Goal: Information Seeking & Learning: Learn about a topic

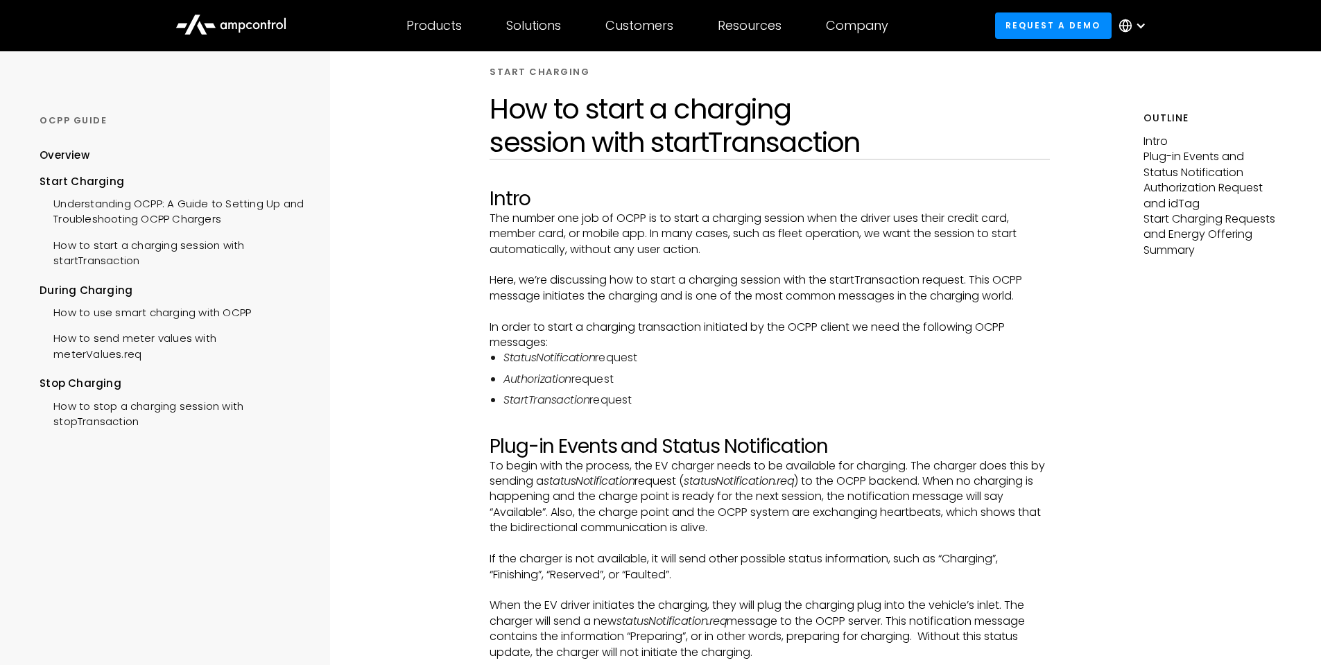
scroll to position [139, 0]
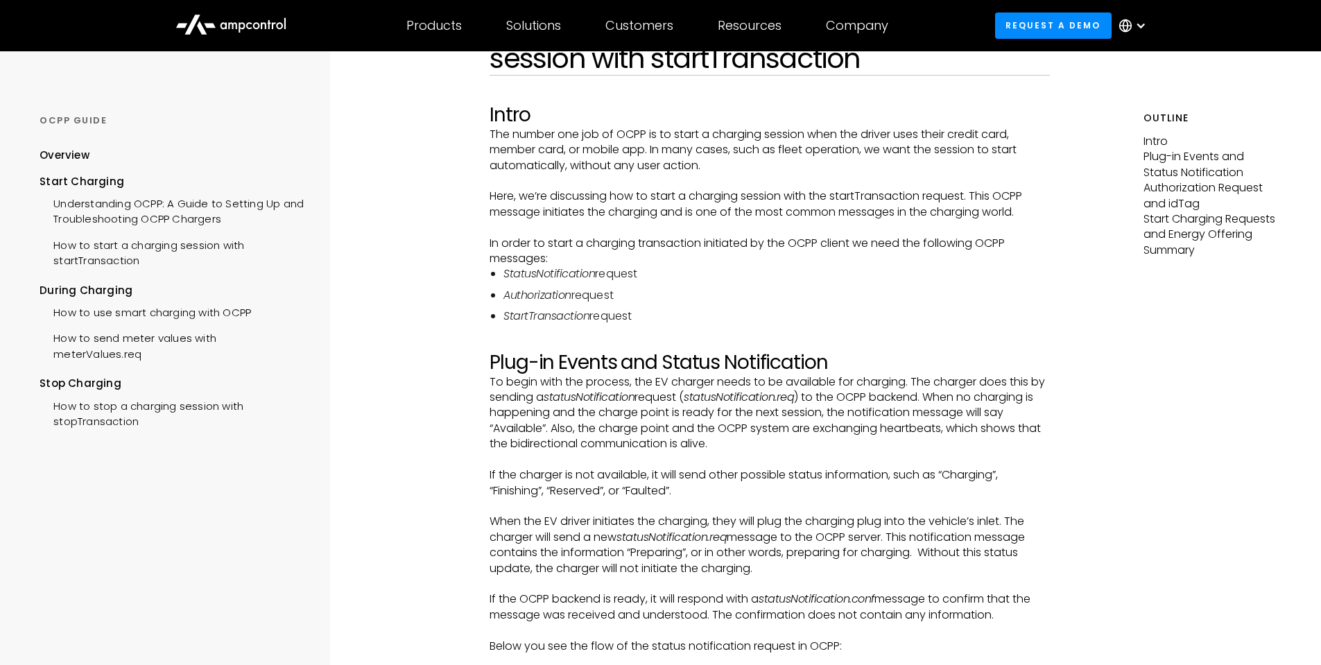
click at [912, 310] on li "StartTransaction request" at bounding box center [777, 316] width 547 height 15
click at [861, 343] on p "‍" at bounding box center [770, 343] width 560 height 15
click at [850, 426] on p "To begin with the process, the EV charger needs to be available for charging. T…" at bounding box center [770, 414] width 560 height 78
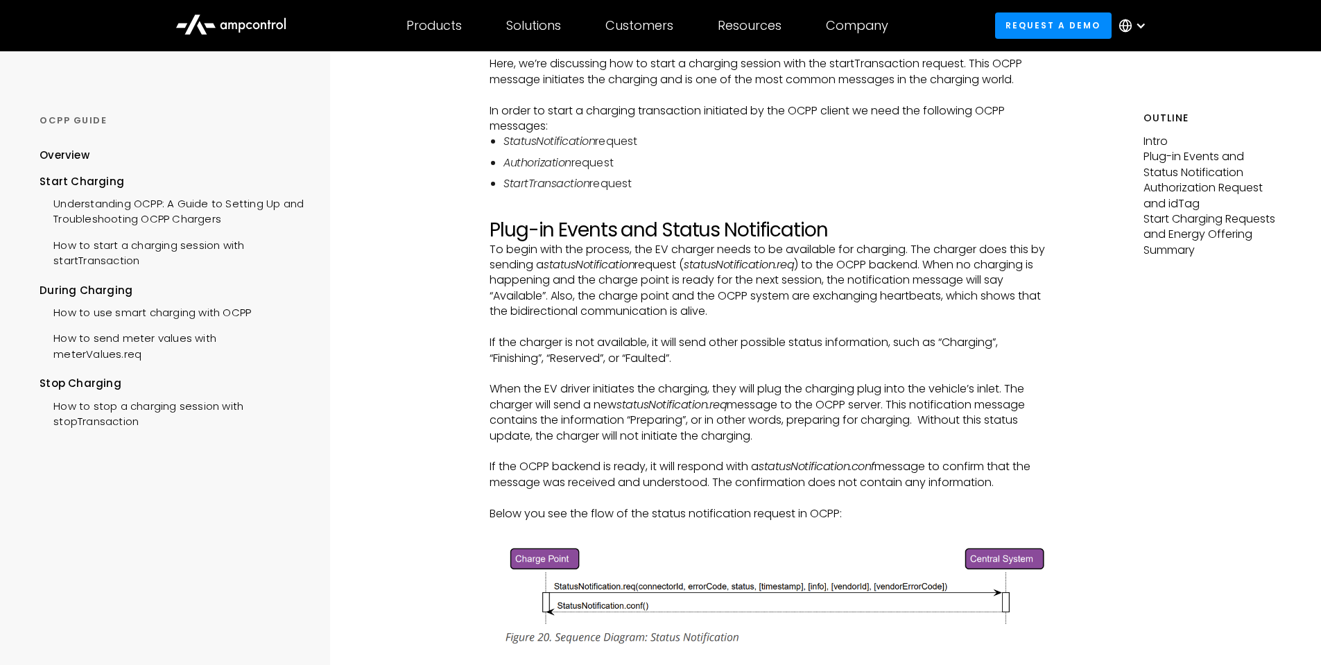
scroll to position [277, 0]
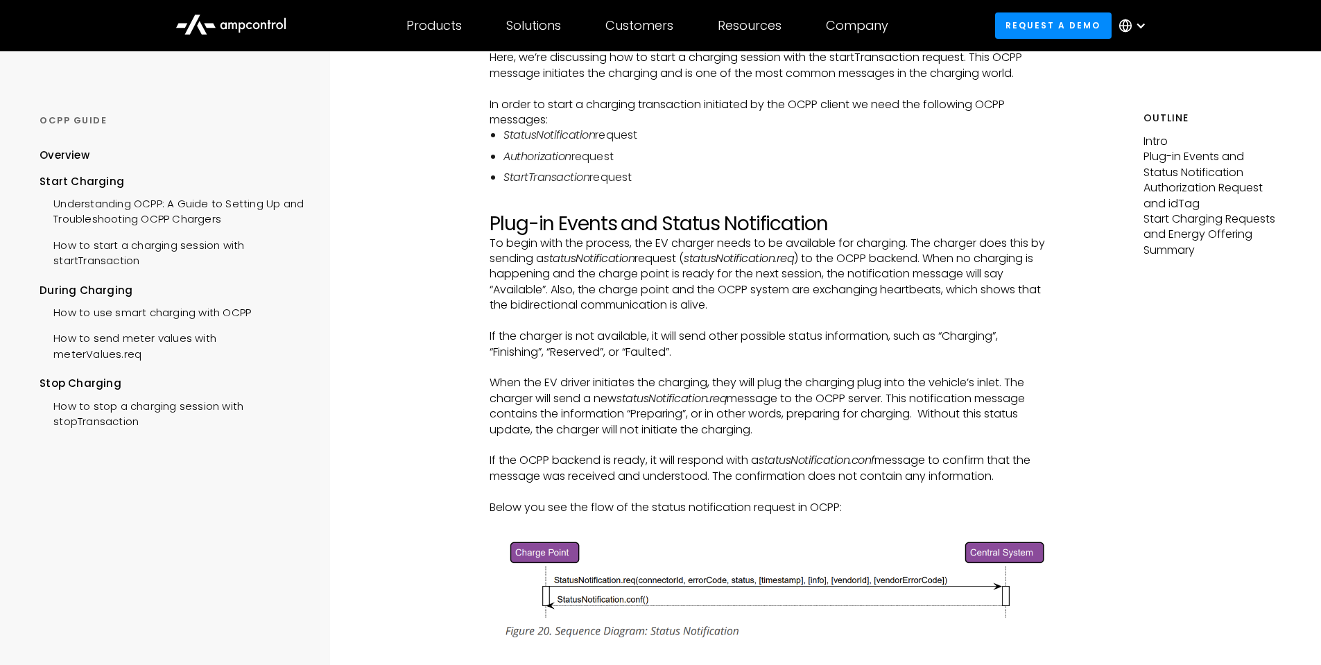
click at [692, 347] on p "If the charger is not available, it will send other possible status information…" at bounding box center [770, 344] width 560 height 31
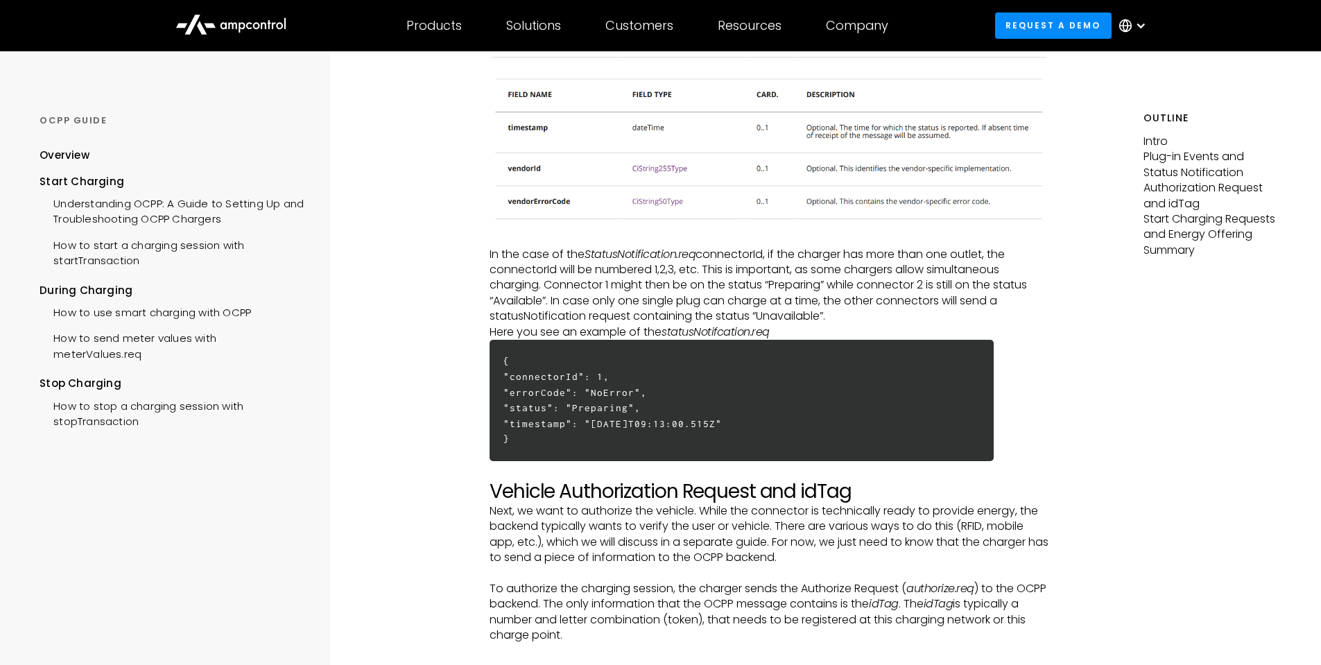
scroll to position [1387, 0]
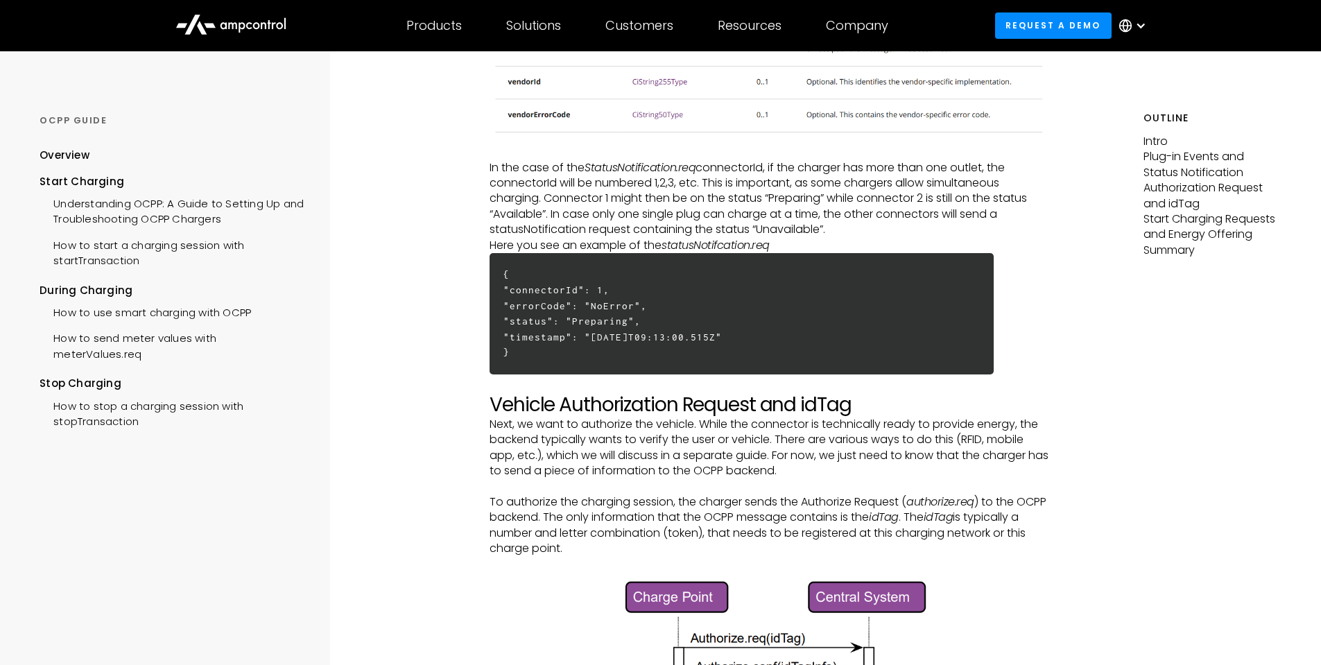
drag, startPoint x: 434, startPoint y: 484, endPoint x: 441, endPoint y: 474, distance: 11.9
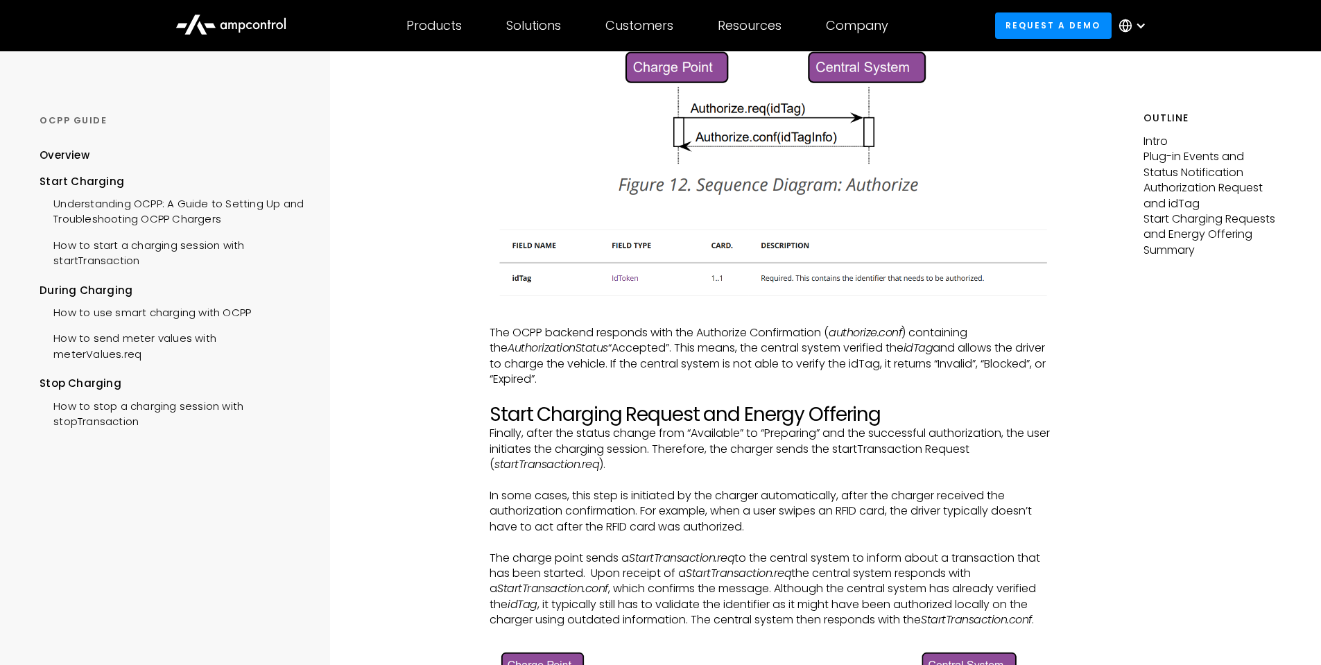
scroll to position [1942, 0]
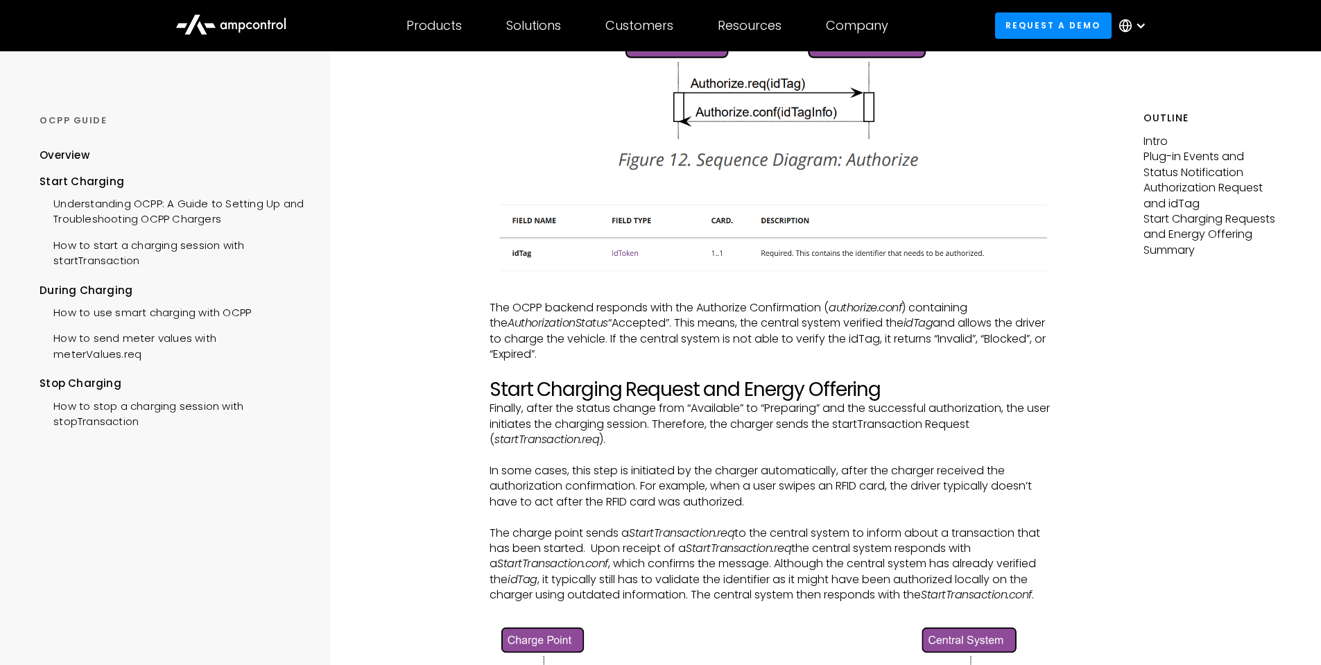
click at [422, 406] on div "START CHARGING How to start a charging session with startTransaction Intro The …" at bounding box center [770, 184] width 747 height 4150
click at [426, 404] on div "START CHARGING How to start a charging session with startTransaction Intro The …" at bounding box center [770, 184] width 747 height 4150
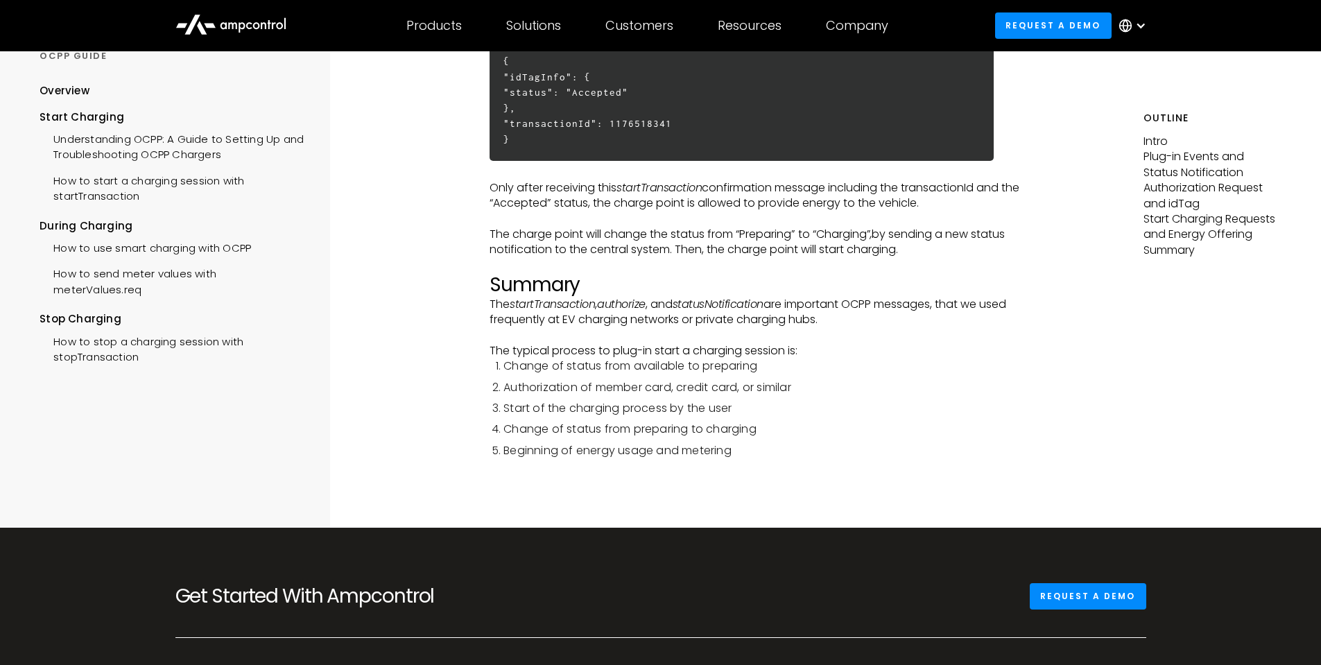
scroll to position [3676, 0]
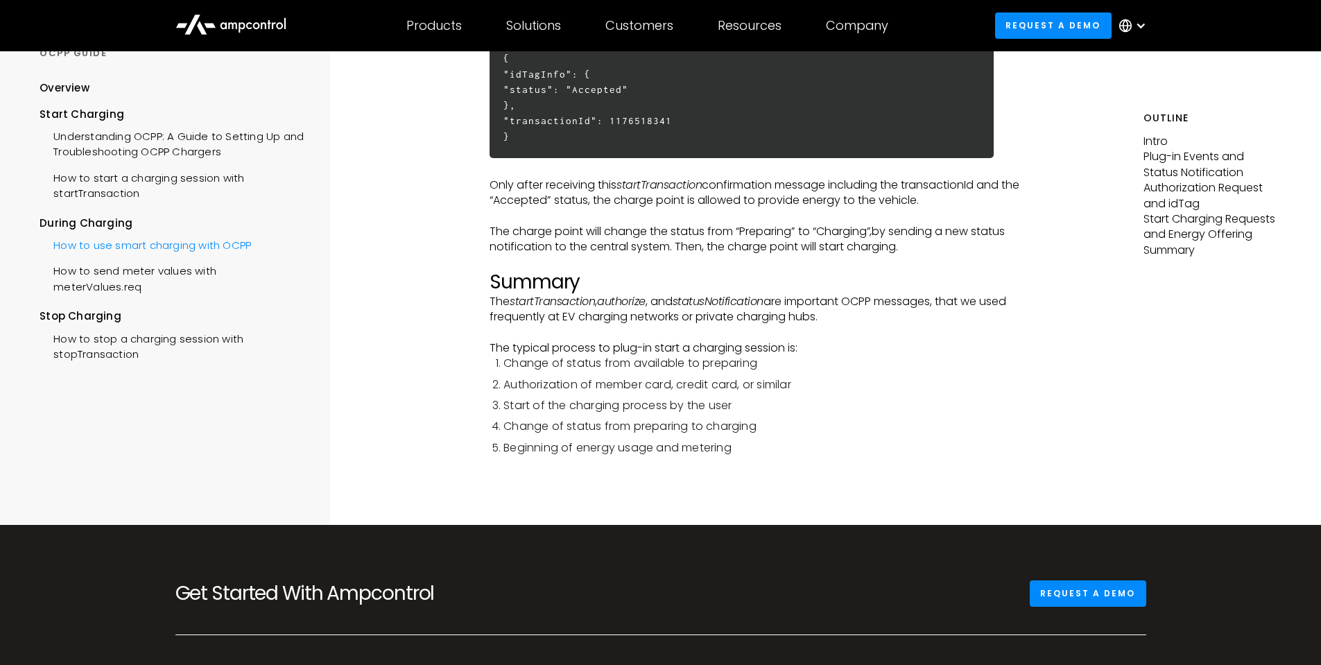
click at [103, 247] on div "How to use smart charging with OCPP" at bounding box center [146, 244] width 212 height 26
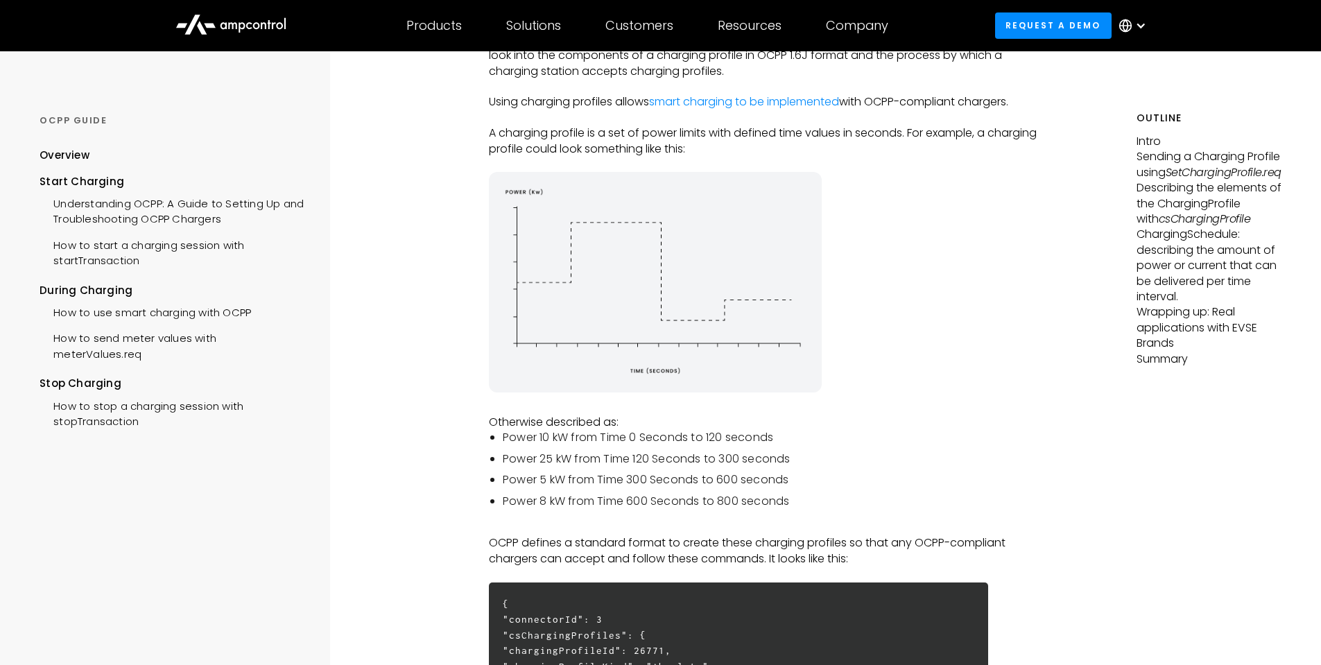
scroll to position [277, 0]
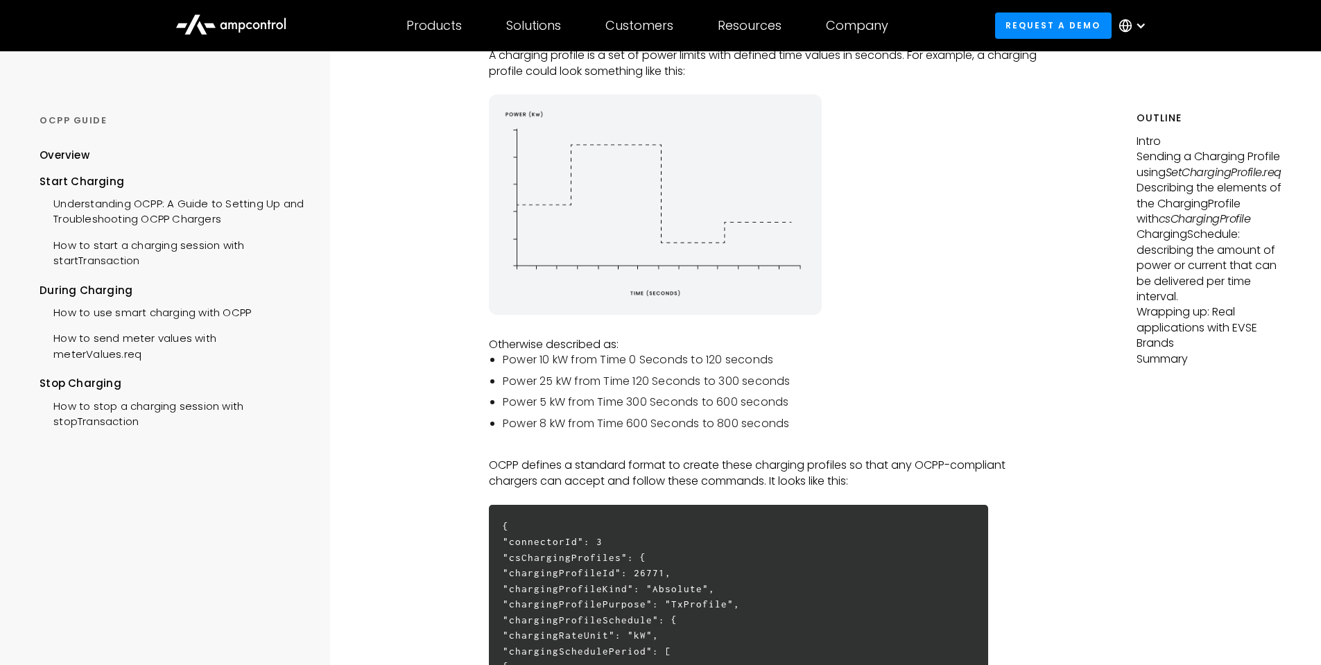
drag, startPoint x: 959, startPoint y: 343, endPoint x: 929, endPoint y: 355, distance: 32.7
click at [948, 343] on p "Otherwise described as:" at bounding box center [767, 344] width 556 height 15
click at [929, 355] on li "Power 10 kW from Time 0 Seconds to 120 seconds" at bounding box center [774, 359] width 542 height 15
drag, startPoint x: 932, startPoint y: 351, endPoint x: 923, endPoint y: 339, distance: 14.8
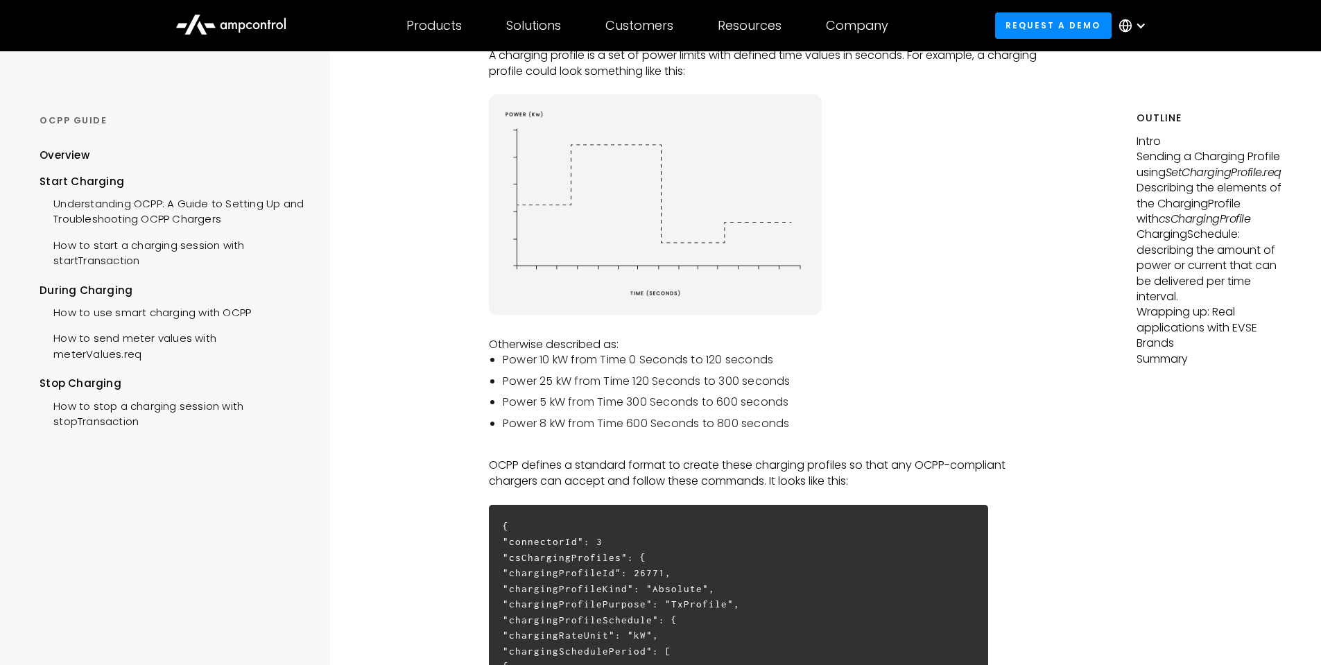
click at [930, 347] on p "Otherwise described as:" at bounding box center [767, 344] width 556 height 15
click at [922, 337] on p "‍" at bounding box center [767, 329] width 556 height 15
click at [860, 332] on p "‍" at bounding box center [767, 329] width 556 height 15
click at [857, 341] on p "Otherwise described as:" at bounding box center [767, 344] width 556 height 15
click at [859, 339] on p "Otherwise described as:" at bounding box center [767, 344] width 556 height 15
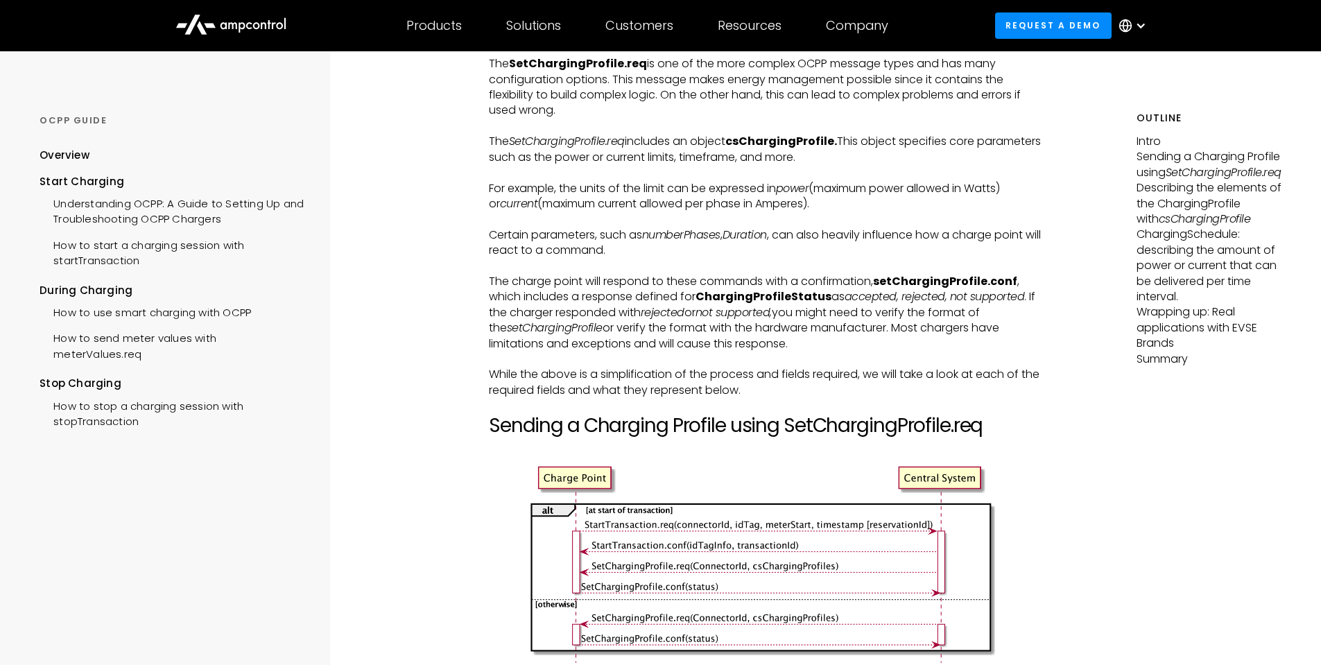
scroll to position [1318, 0]
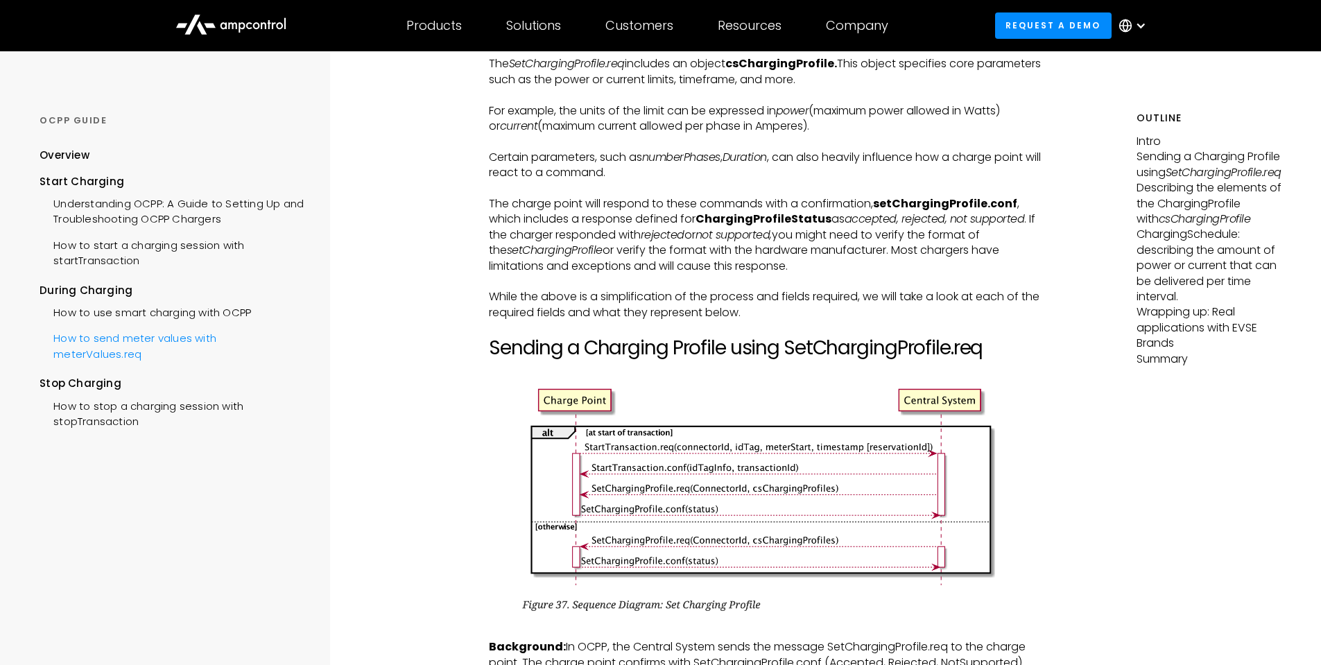
click at [180, 346] on div "How to send meter values with meterValues.req" at bounding box center [172, 345] width 264 height 42
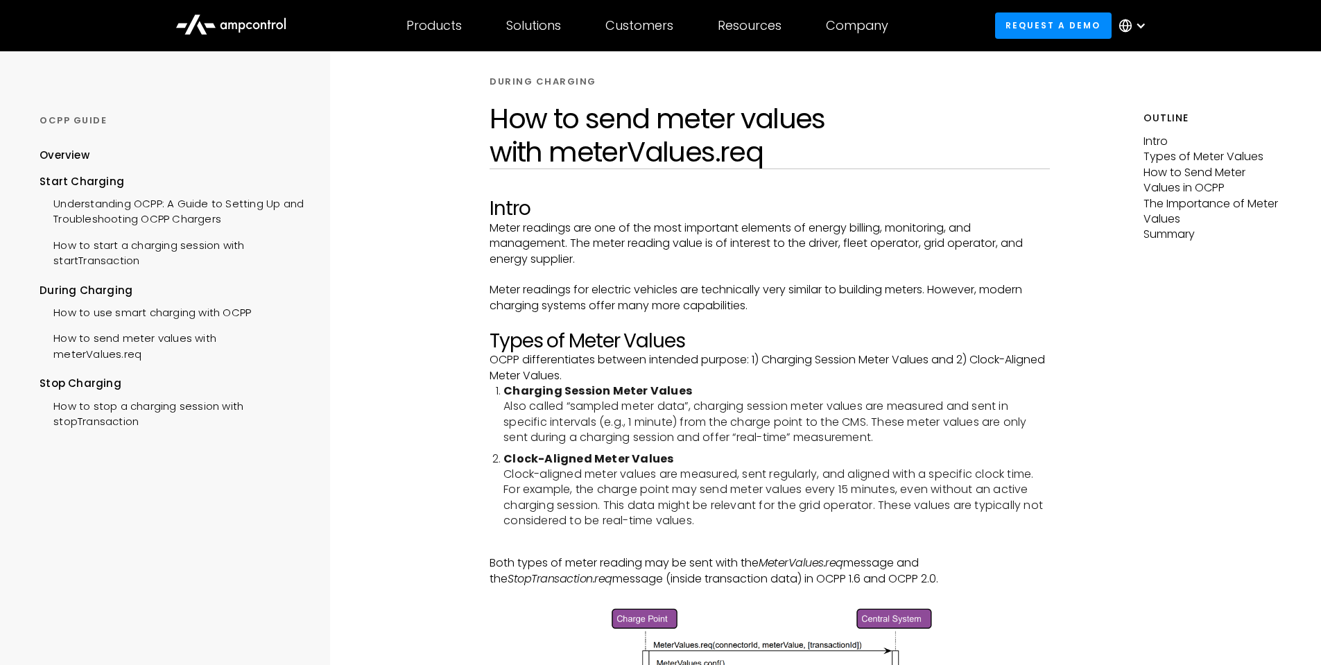
scroll to position [69, 0]
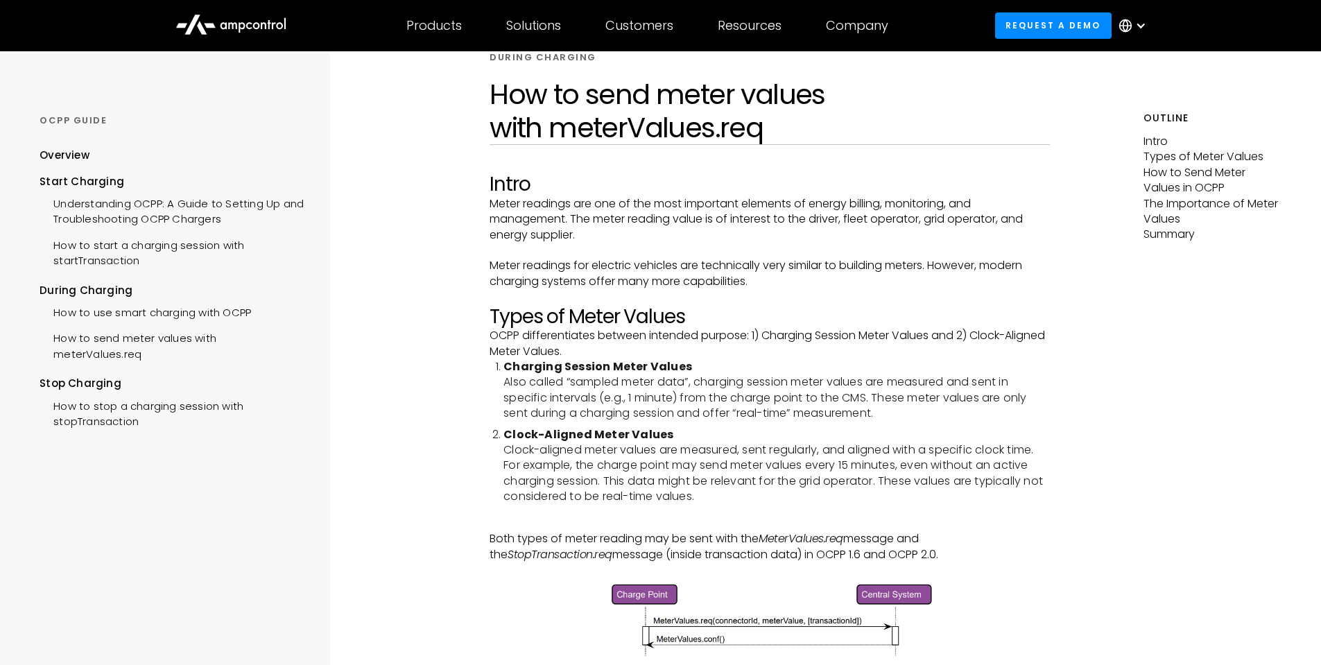
click at [856, 402] on li "Charging Session Meter Values Also called “sampled meter data”, charging sessio…" at bounding box center [777, 390] width 547 height 62
click at [710, 418] on li "Charging Session Meter Values Also called “sampled meter data”, charging sessio…" at bounding box center [777, 390] width 547 height 62
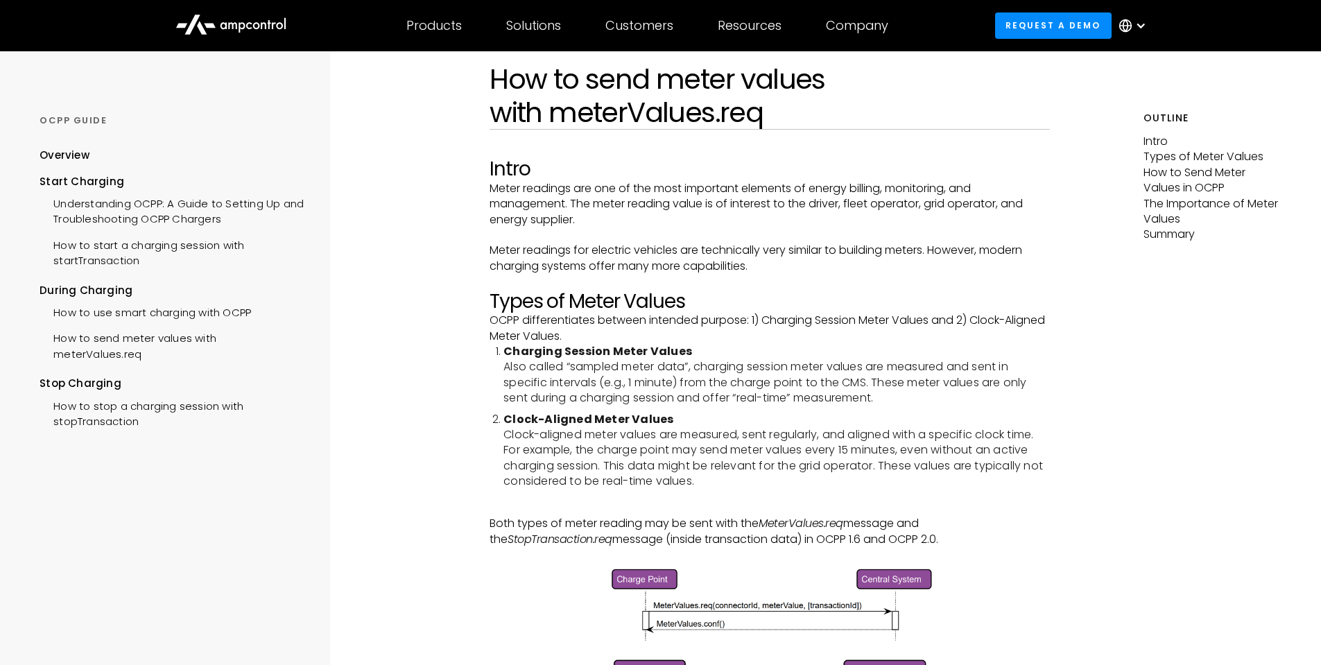
scroll to position [0, 0]
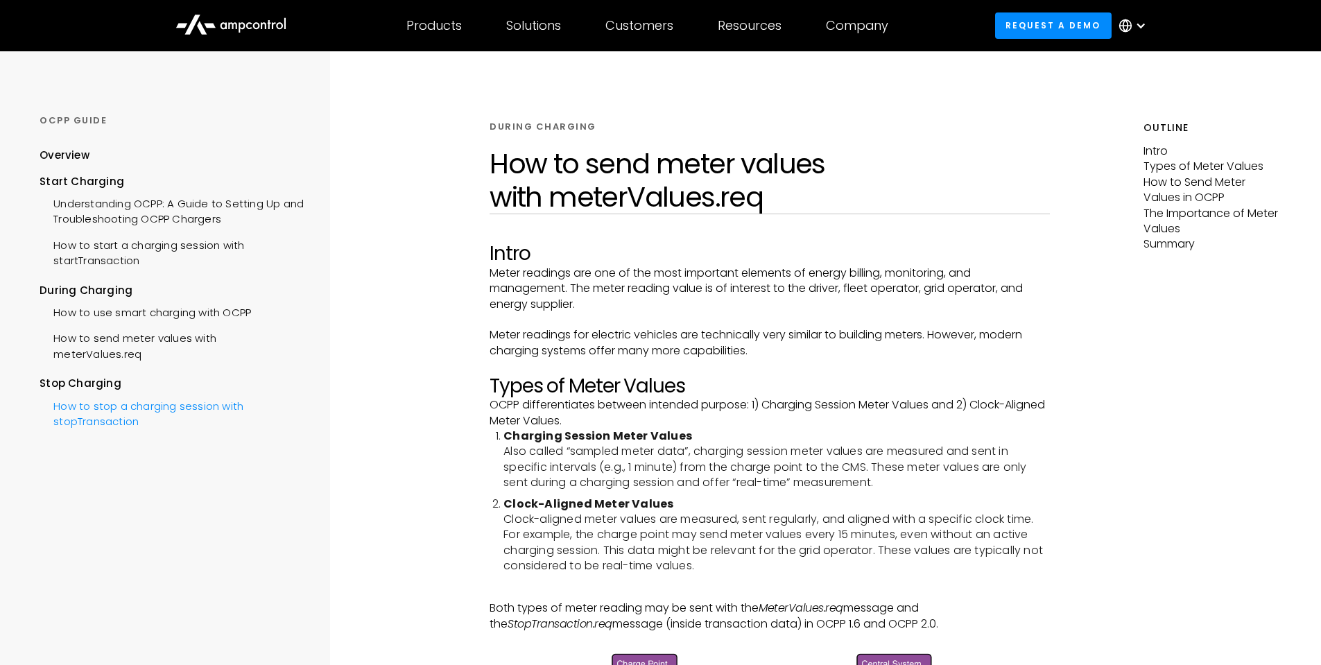
click at [110, 422] on div "How to stop a charging session with stopTransaction" at bounding box center [172, 413] width 264 height 42
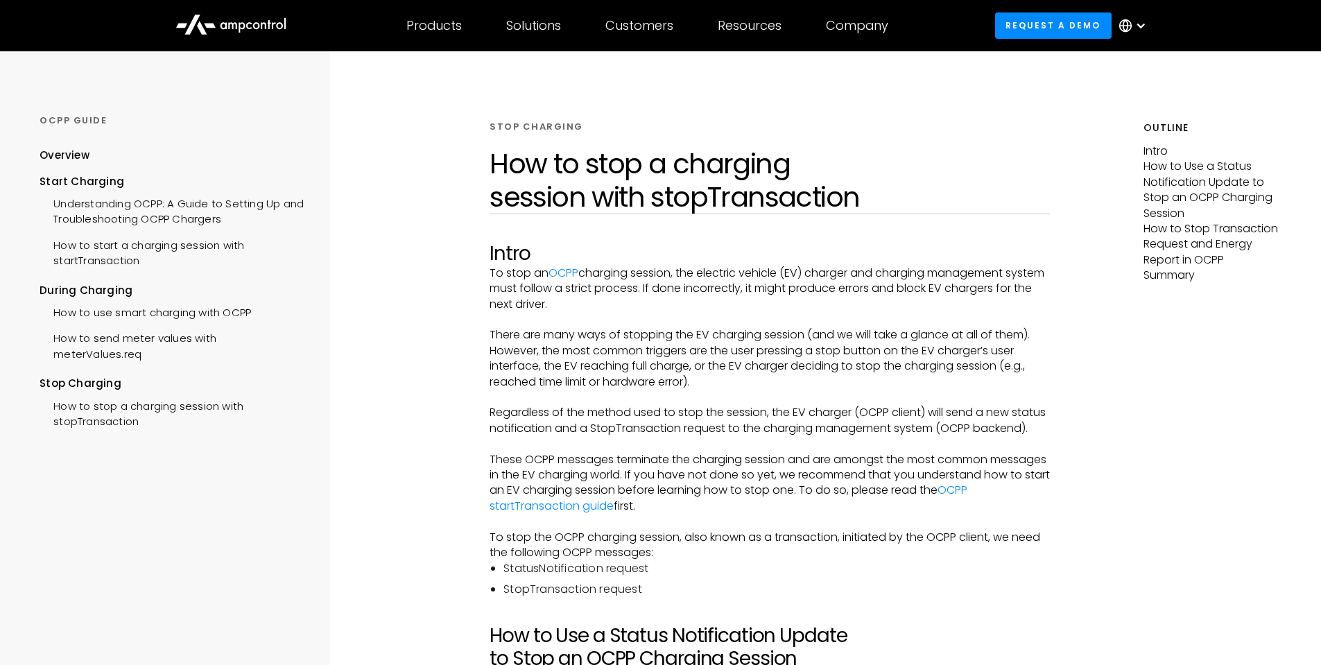
click at [238, 26] on icon at bounding box center [230, 23] width 111 height 33
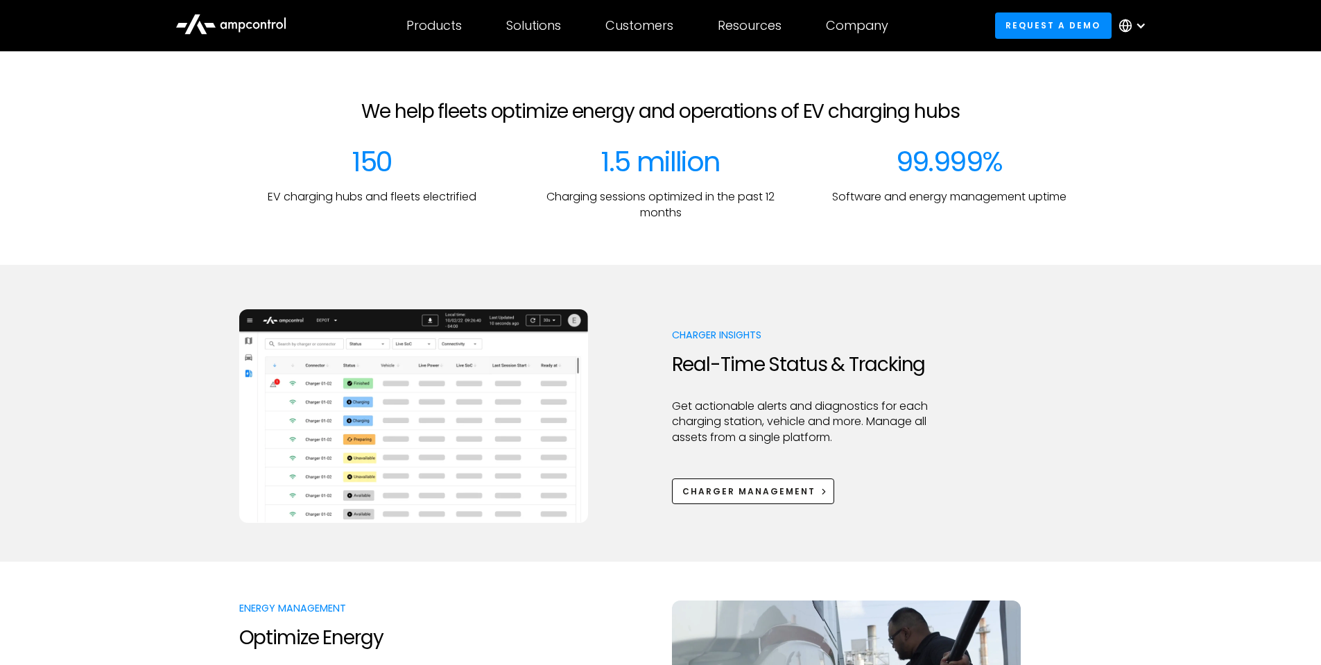
scroll to position [486, 0]
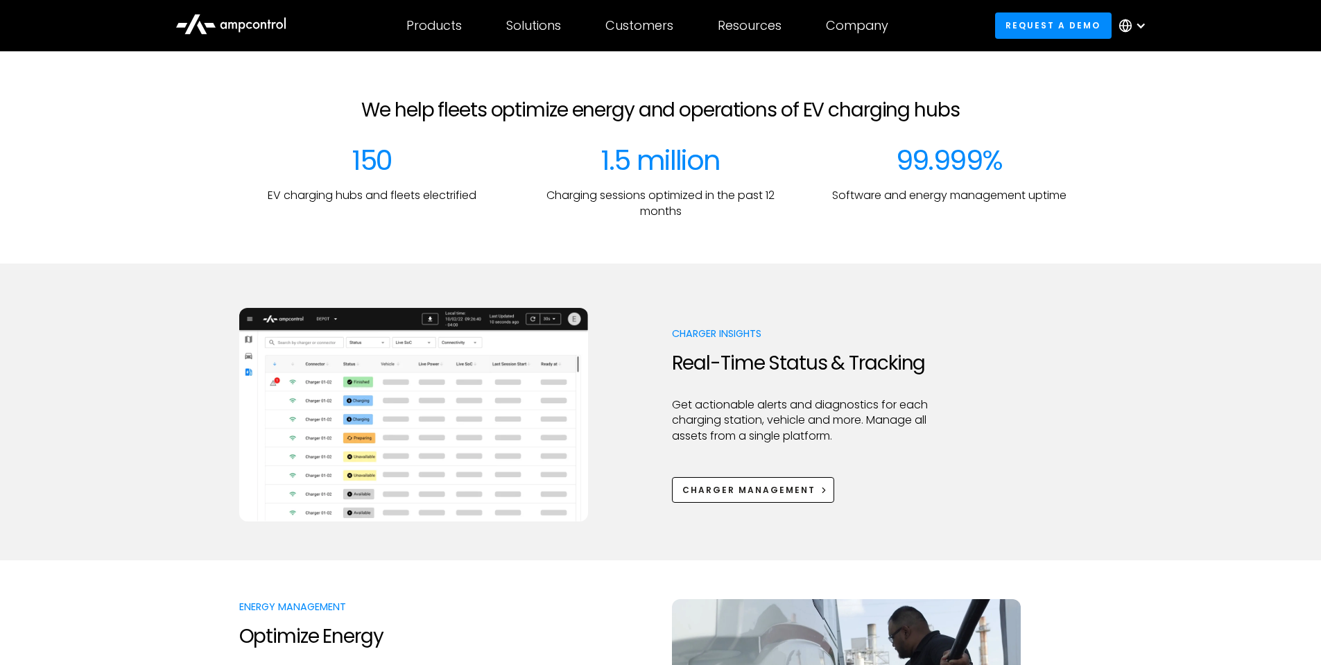
click at [412, 400] on img at bounding box center [413, 415] width 349 height 214
click at [411, 413] on img at bounding box center [413, 415] width 349 height 214
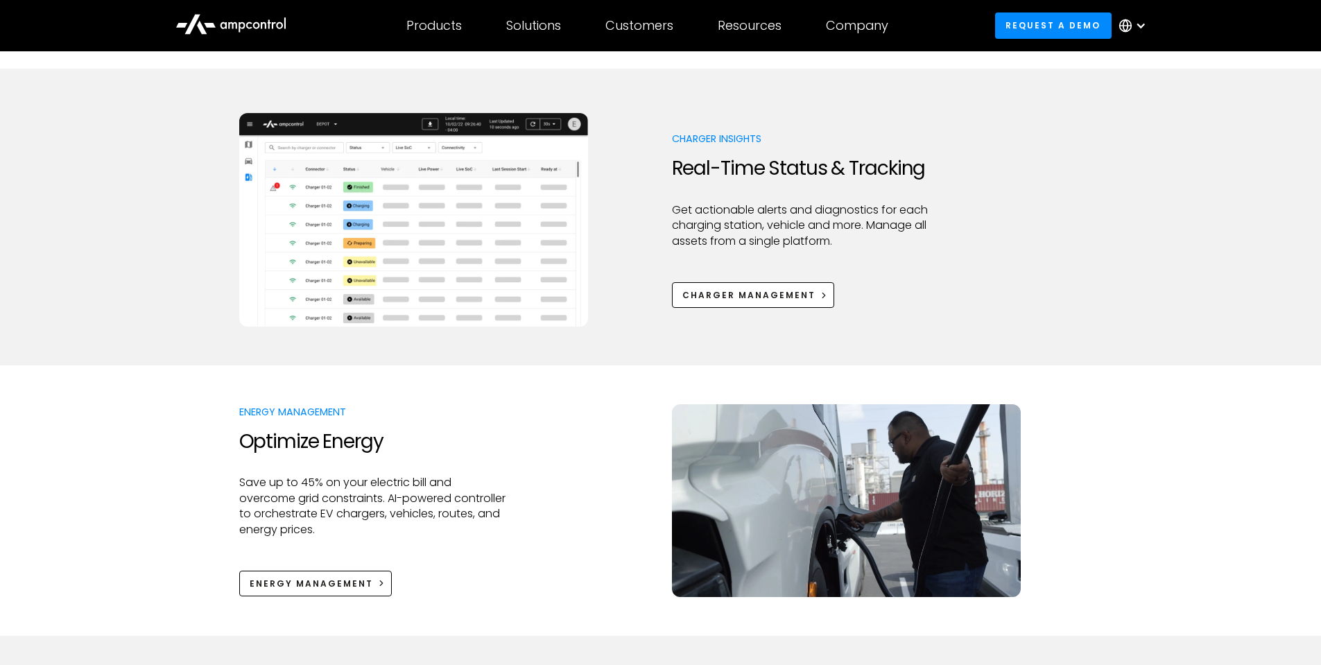
scroll to position [555, 0]
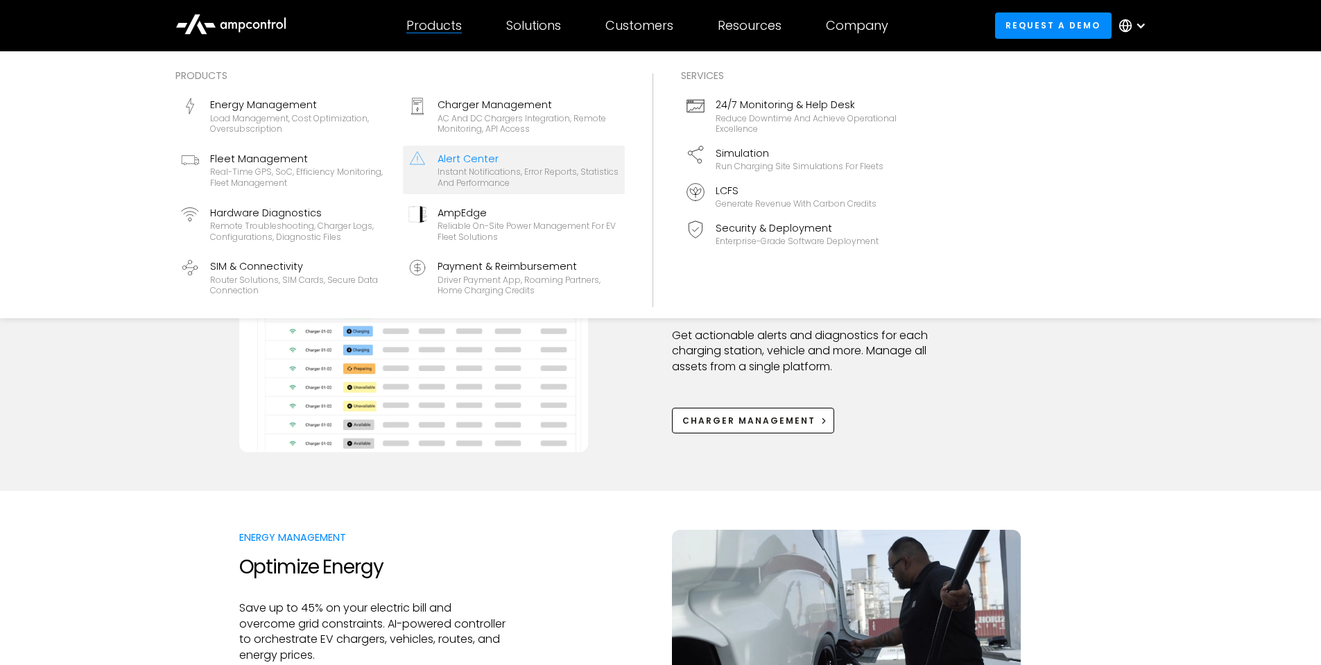
click at [474, 176] on div "Instant notifications, error reports, statistics and performance" at bounding box center [529, 177] width 182 height 22
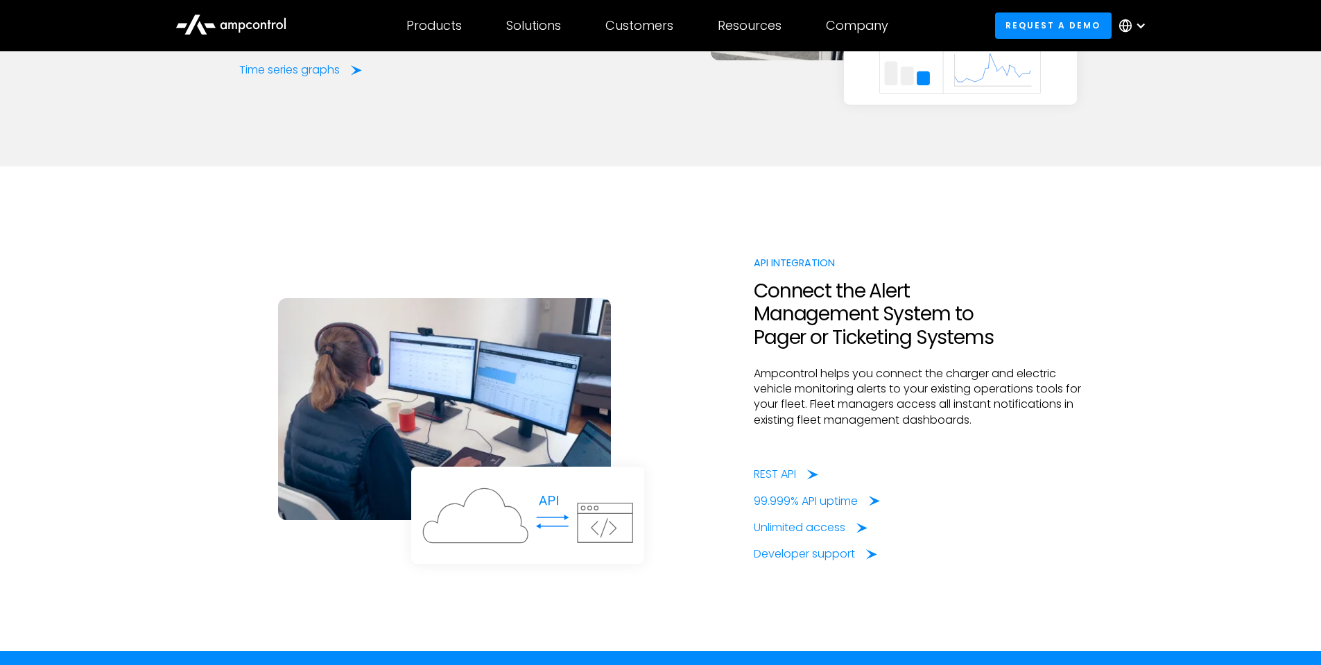
scroll to position [3016, 0]
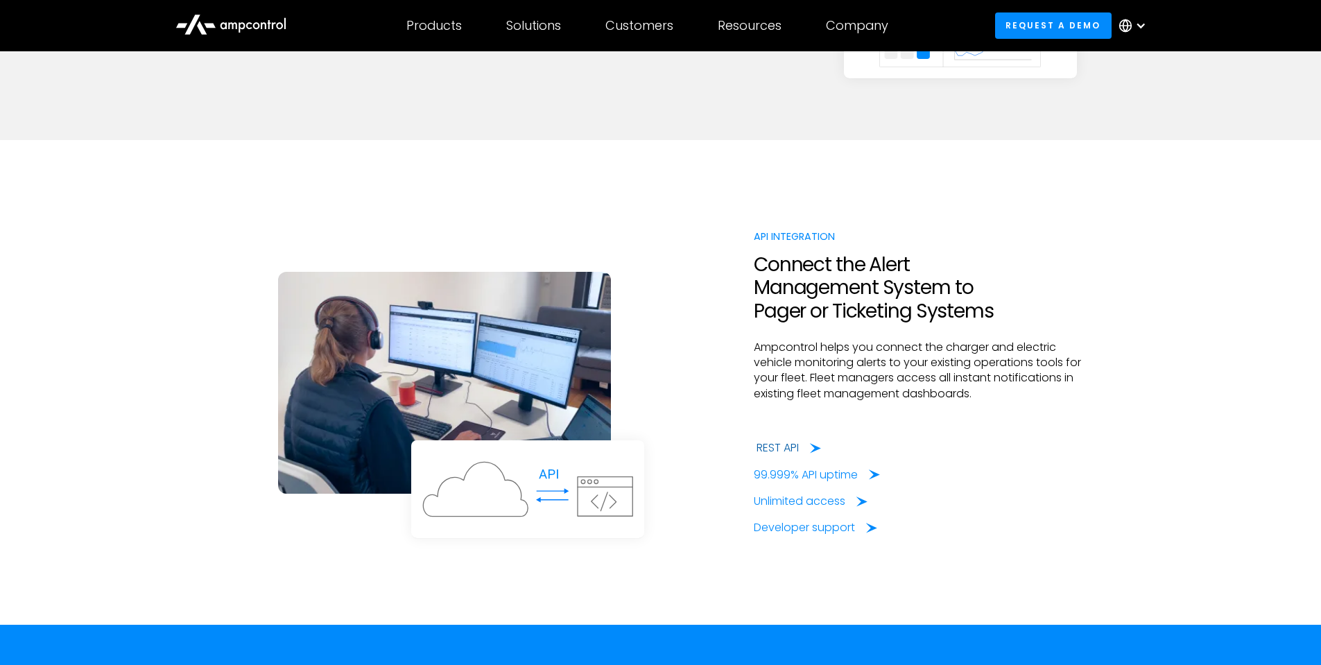
click at [789, 445] on div "REST API" at bounding box center [778, 447] width 42 height 15
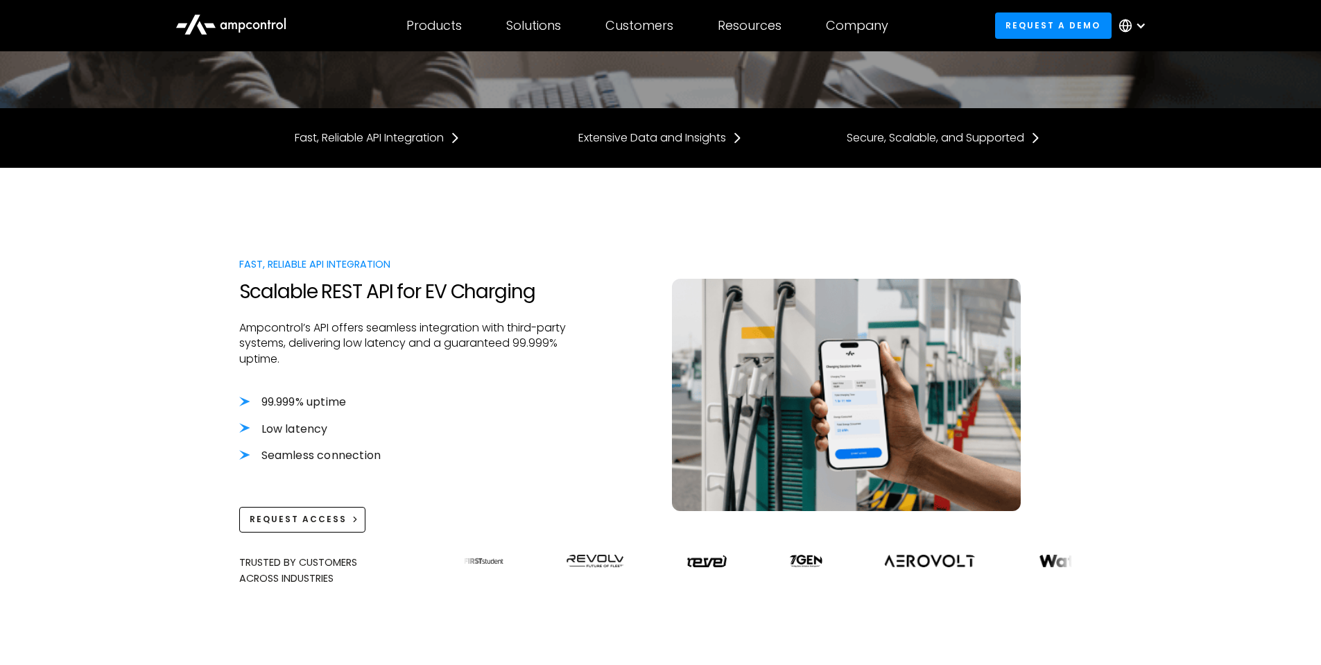
scroll to position [277, 0]
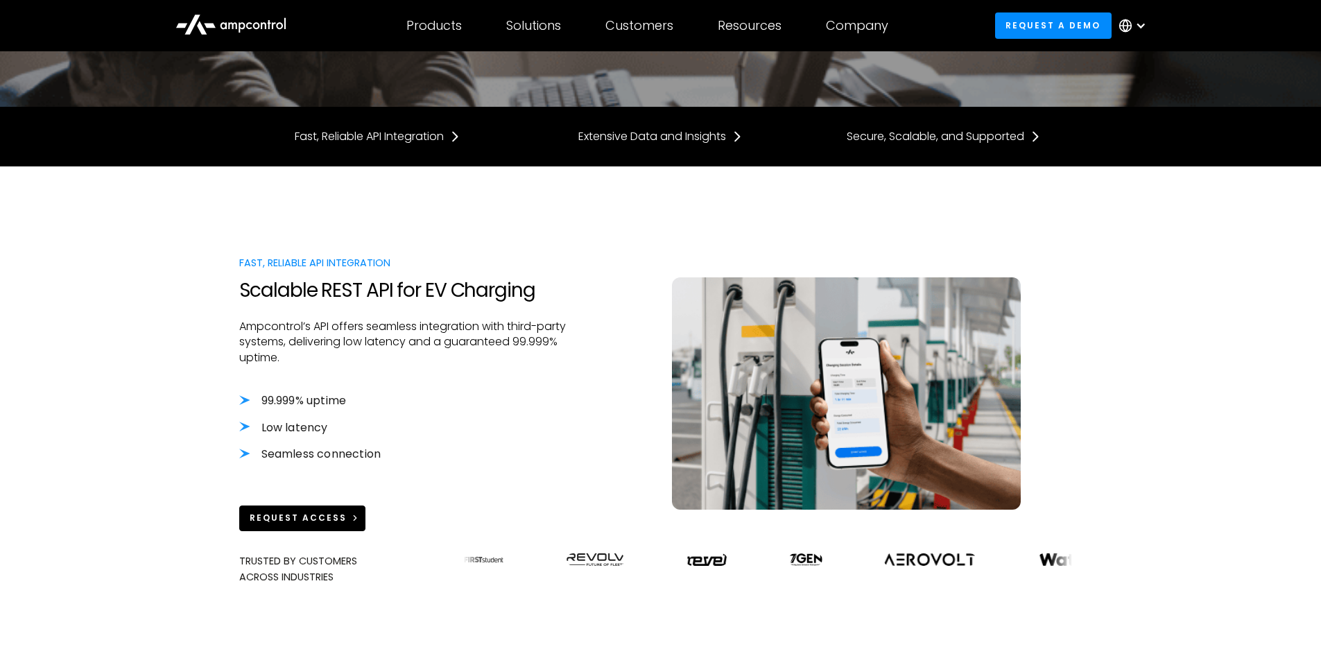
click at [324, 527] on link "Request Access" at bounding box center [302, 519] width 127 height 26
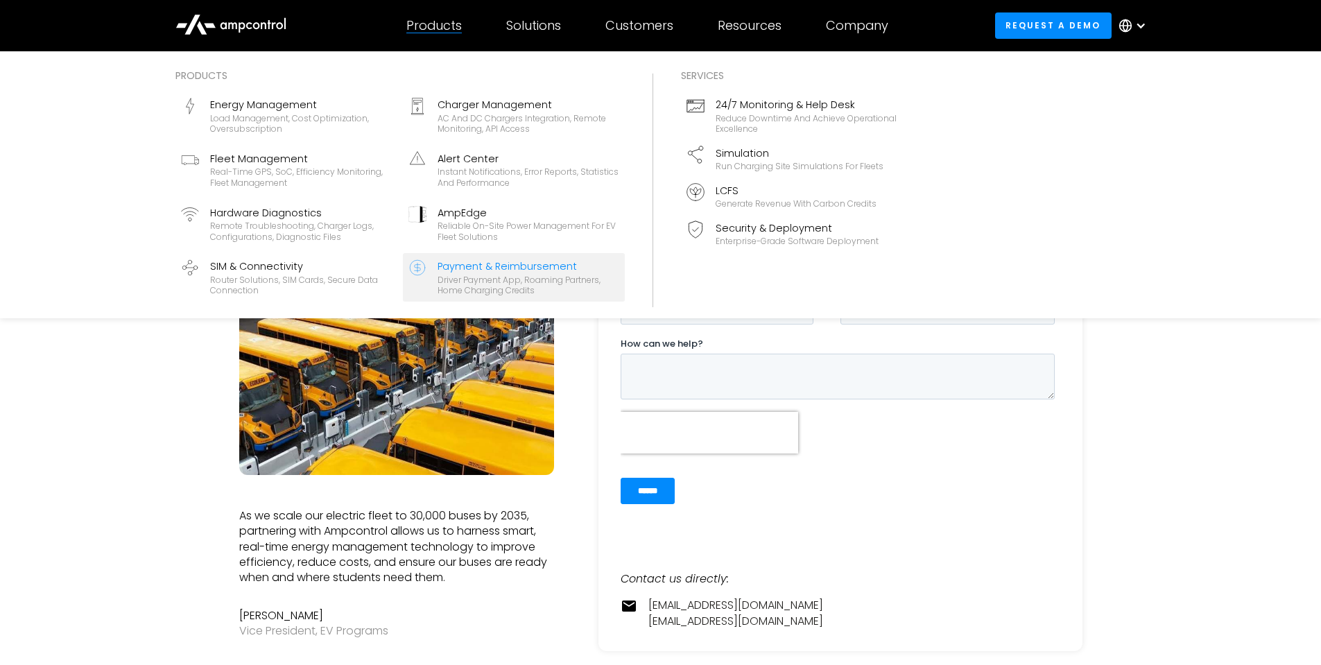
click at [530, 275] on div "Driver Payment App, Roaming Partners, Home Charging Credits" at bounding box center [529, 286] width 182 height 22
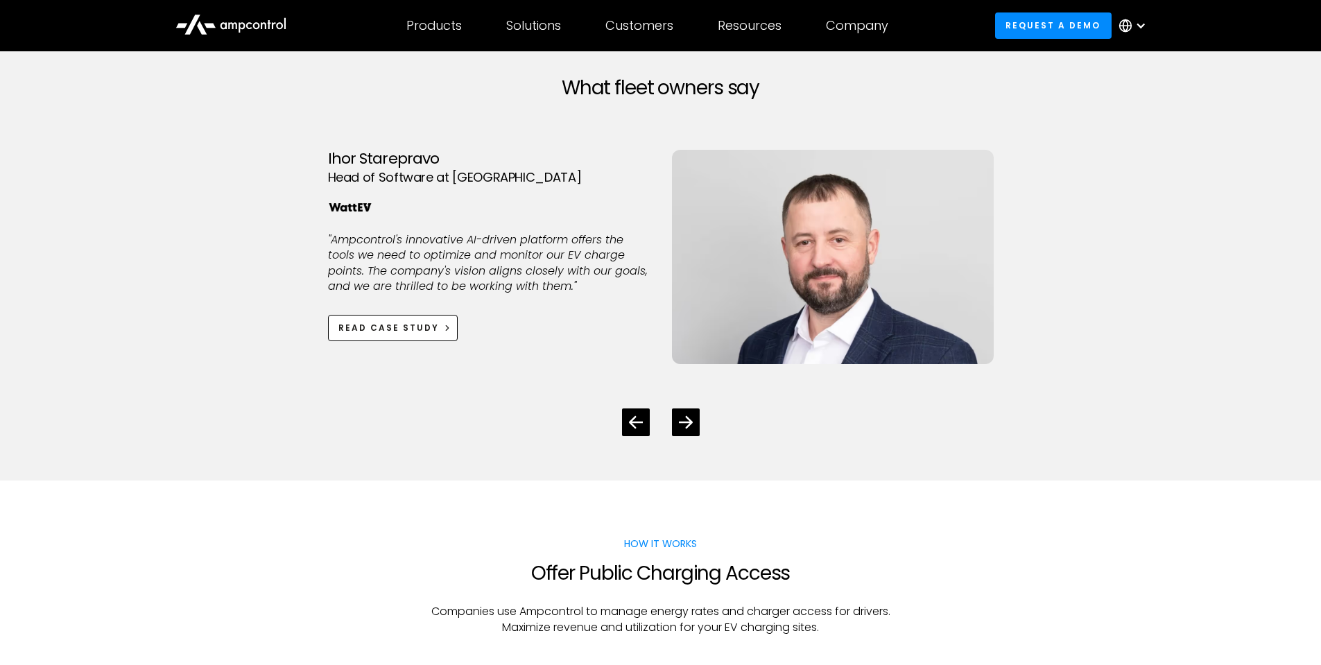
scroll to position [2150, 0]
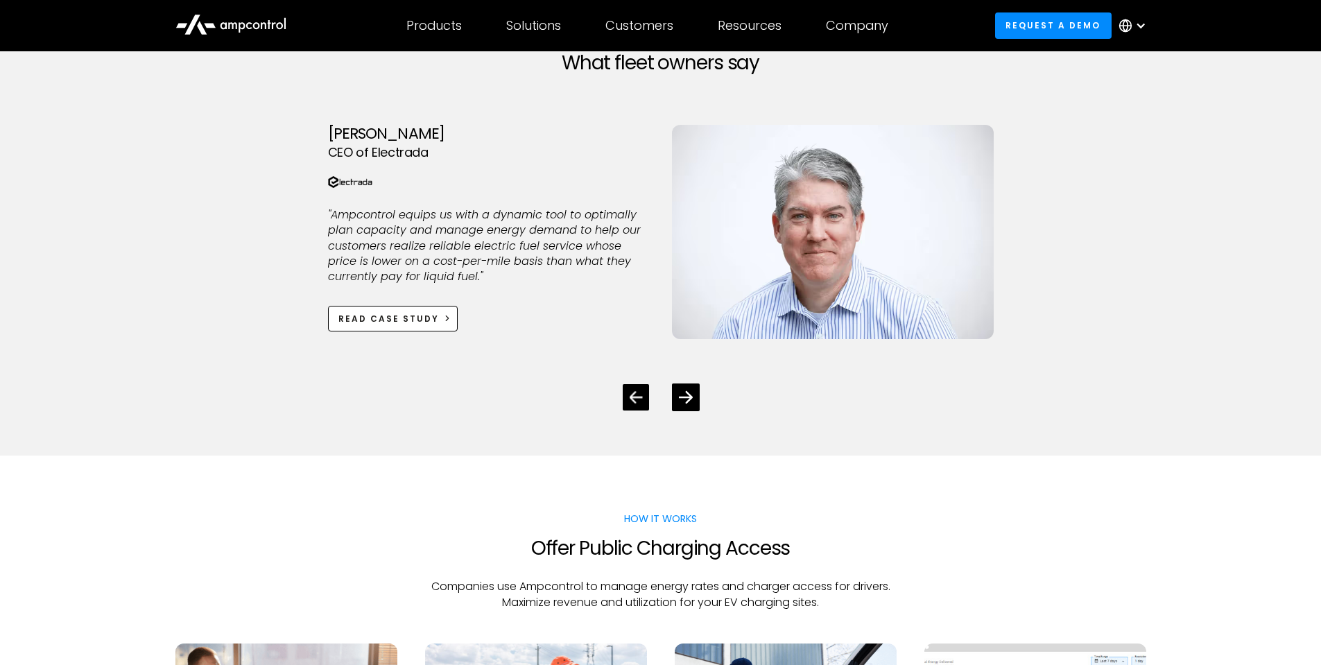
click at [627, 398] on div "Previous slide" at bounding box center [636, 397] width 26 height 26
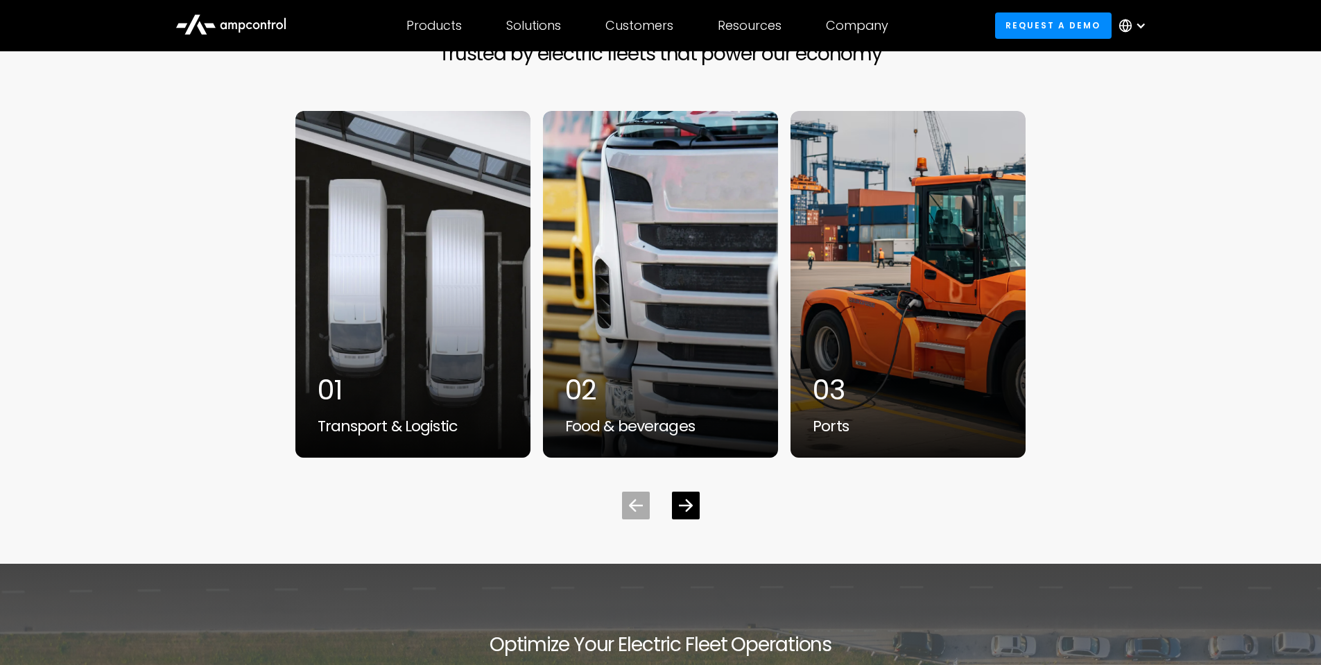
scroll to position [3538, 0]
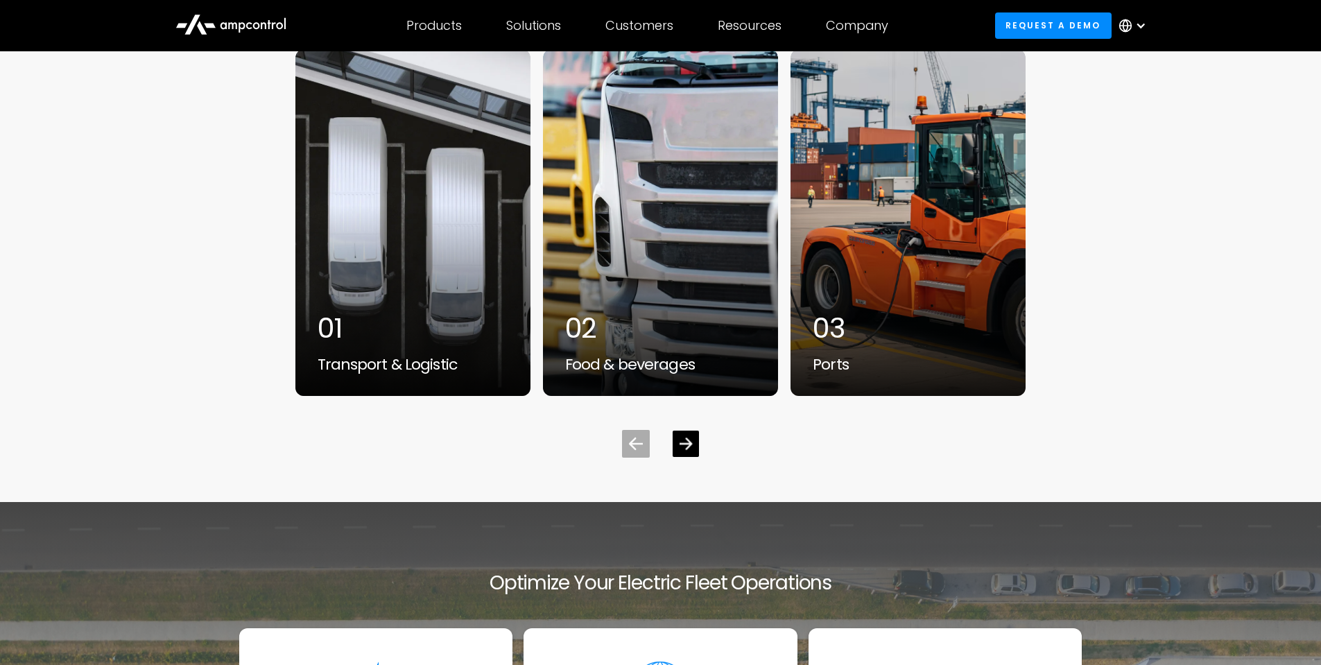
click at [682, 446] on icon "Next slide" at bounding box center [685, 444] width 13 height 13
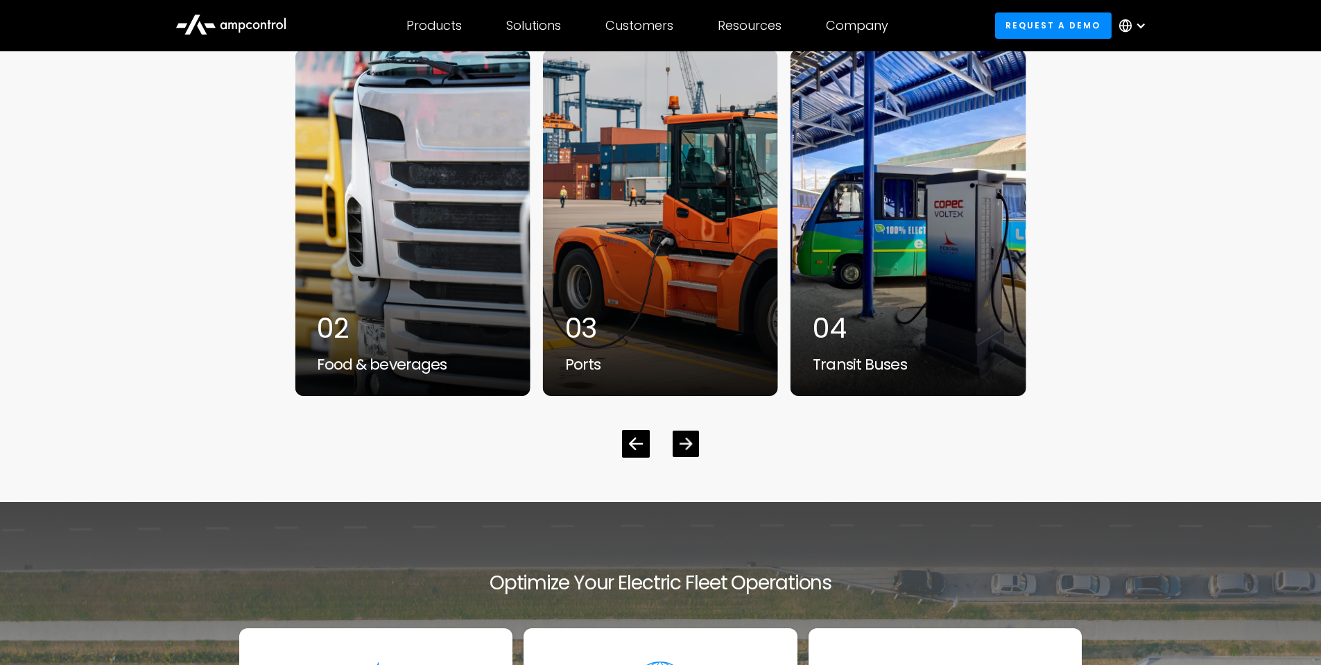
click at [682, 446] on icon "Next slide" at bounding box center [685, 444] width 13 height 13
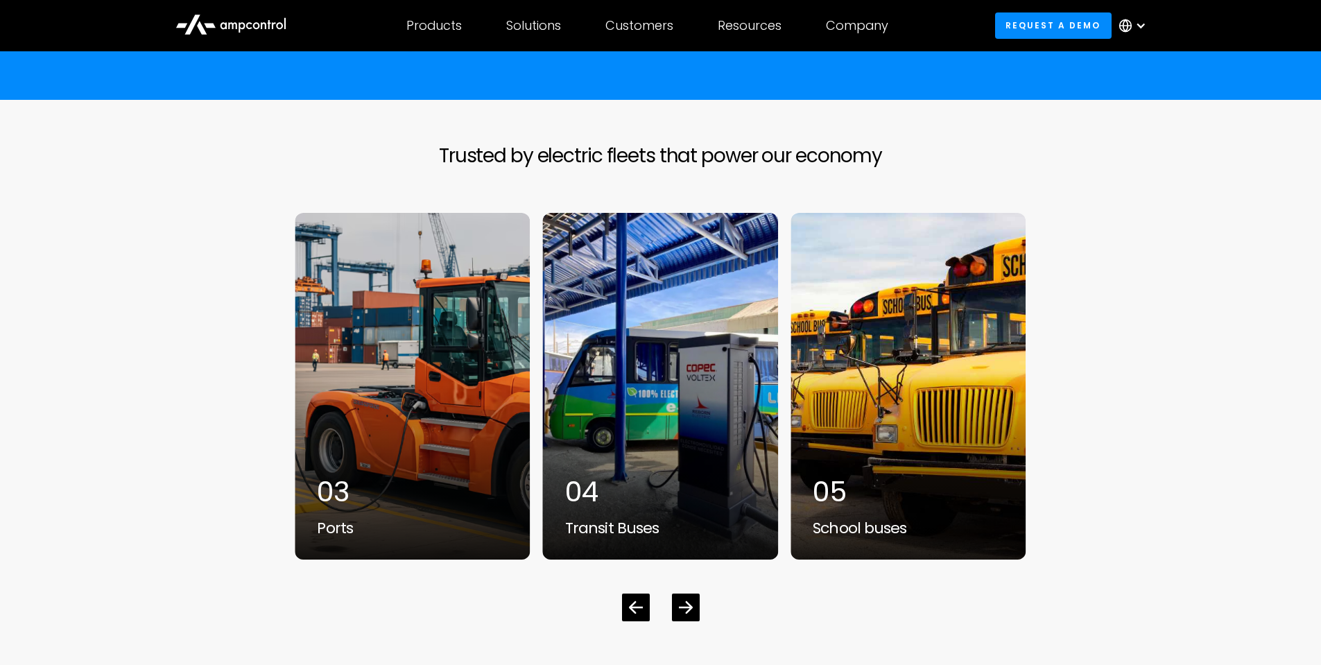
scroll to position [3399, 0]
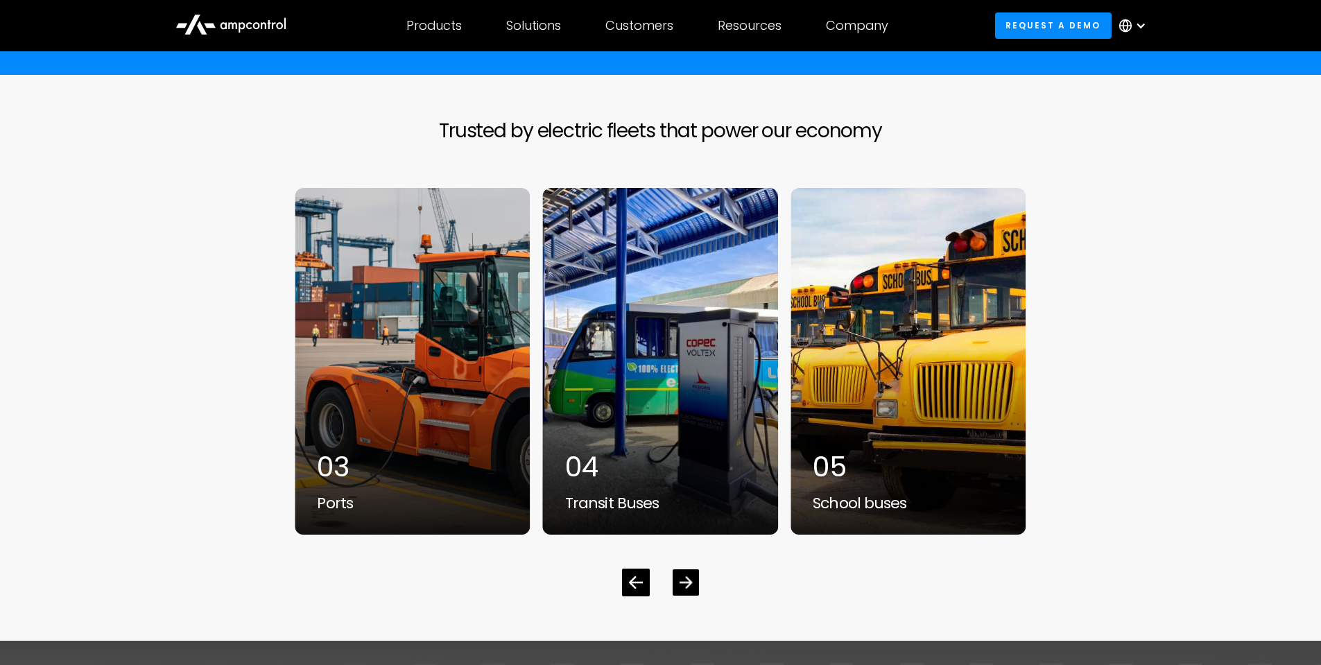
click at [686, 580] on icon "Next slide" at bounding box center [685, 582] width 13 height 13
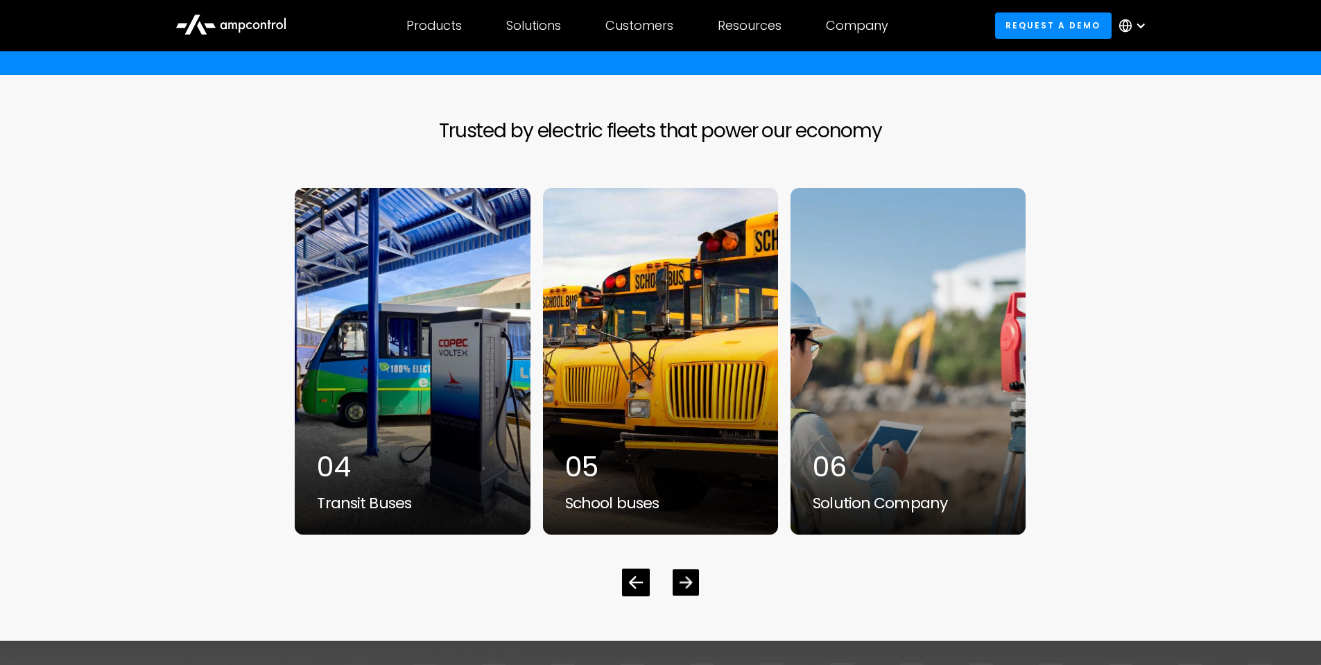
click at [686, 580] on icon "Next slide" at bounding box center [685, 582] width 13 height 13
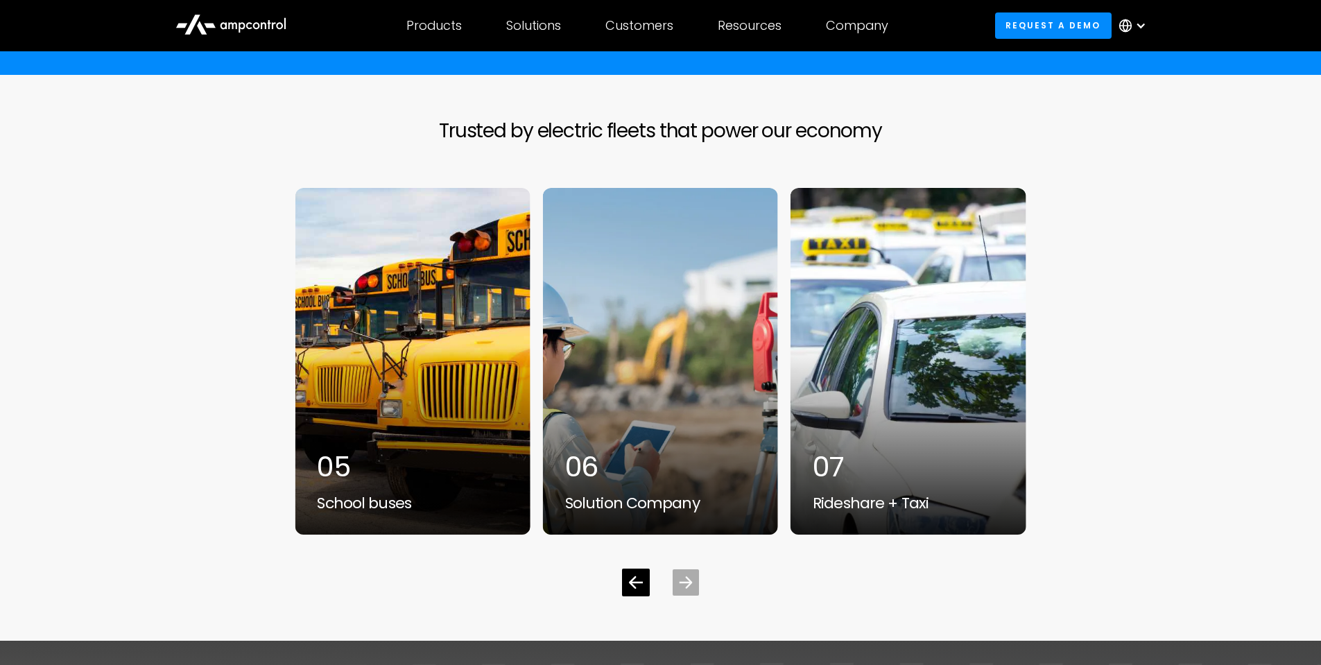
click at [686, 580] on icon "Next slide" at bounding box center [685, 582] width 13 height 13
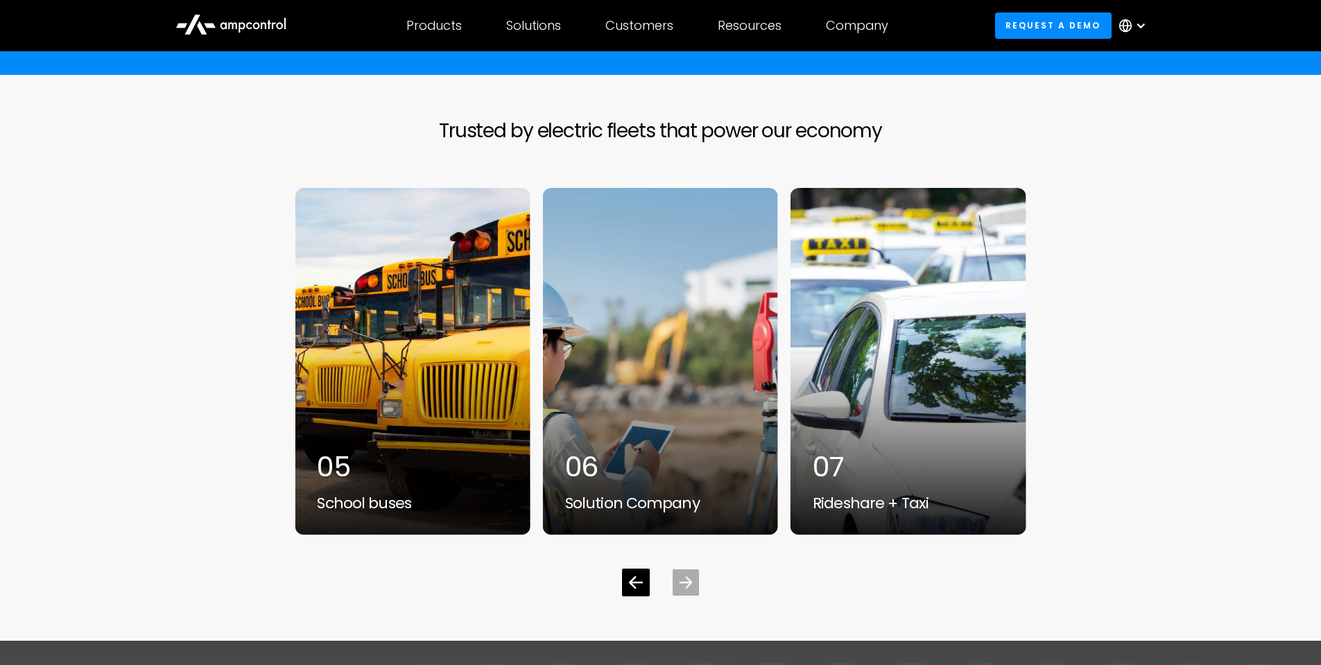
click at [686, 580] on icon "Next slide" at bounding box center [685, 582] width 13 height 13
